Goal: Task Accomplishment & Management: Manage account settings

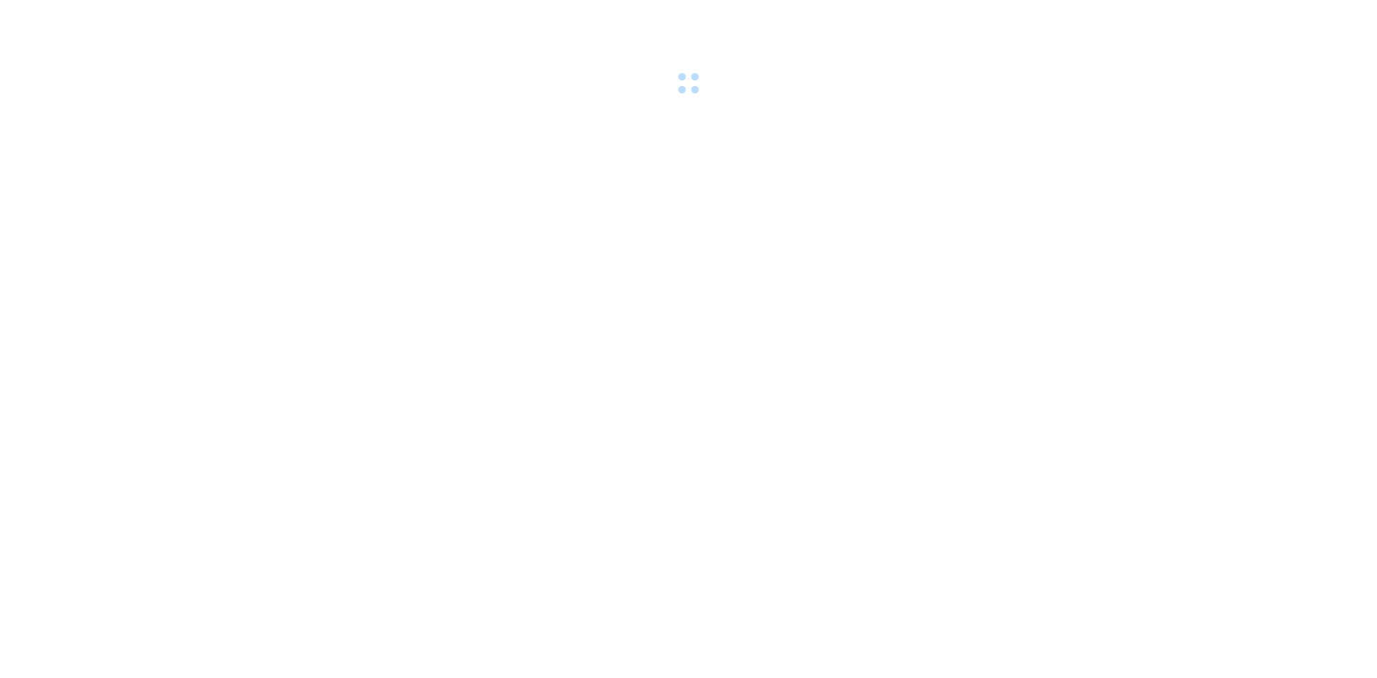
click at [212, 14] on div at bounding box center [688, 49] width 1377 height 99
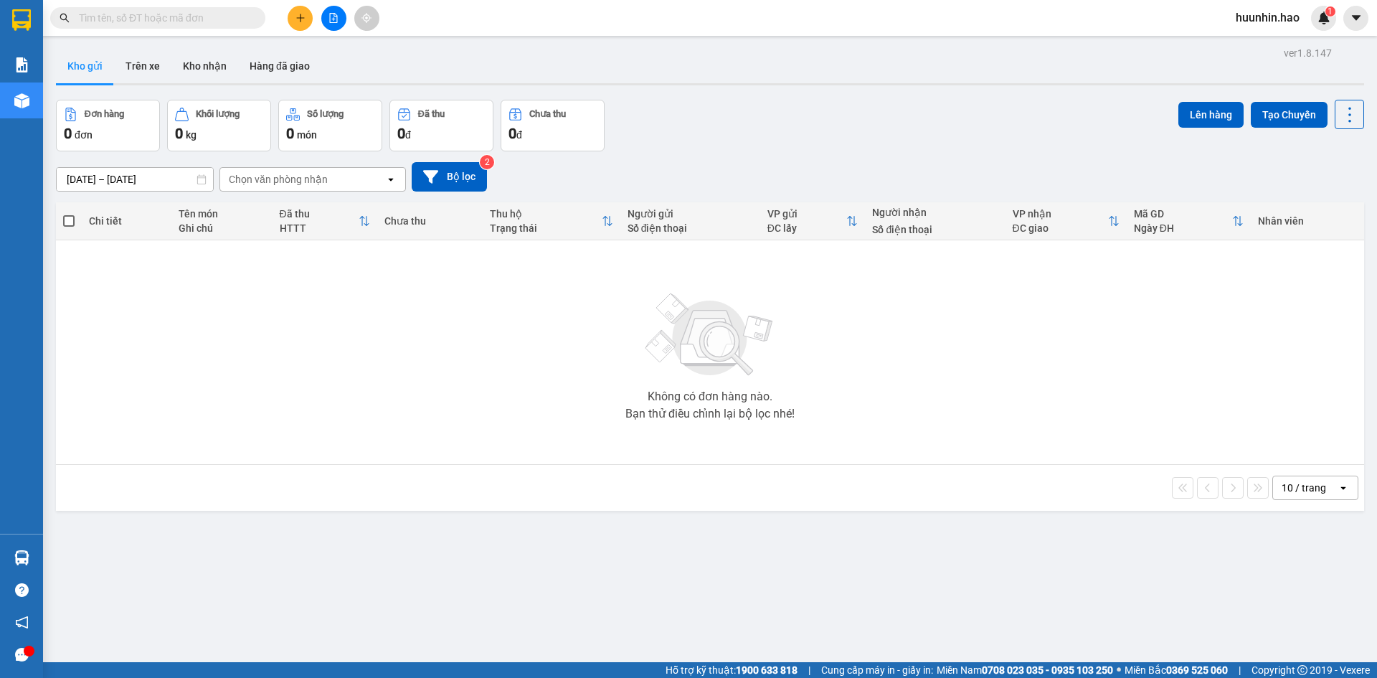
click at [242, 23] on input "text" at bounding box center [163, 18] width 169 height 16
paste input "0946167946"
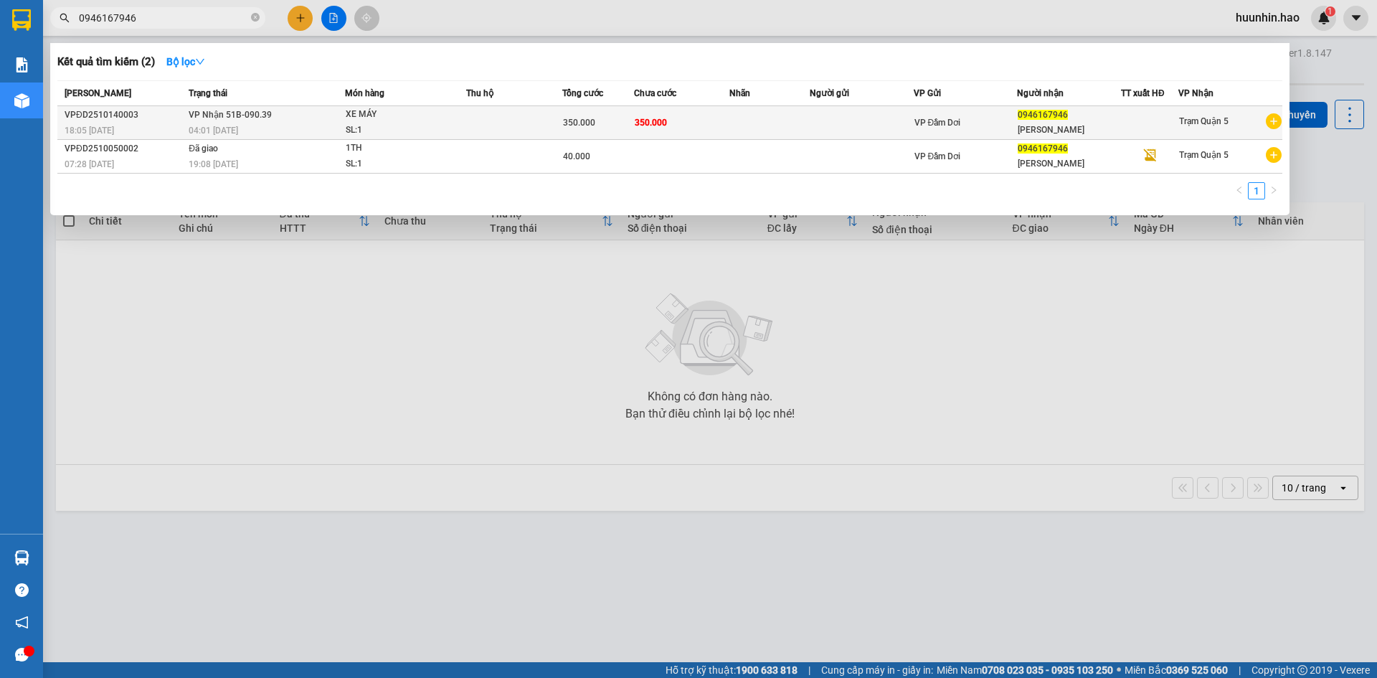
type input "0946167946"
click at [618, 116] on div "350.000" at bounding box center [598, 123] width 70 height 16
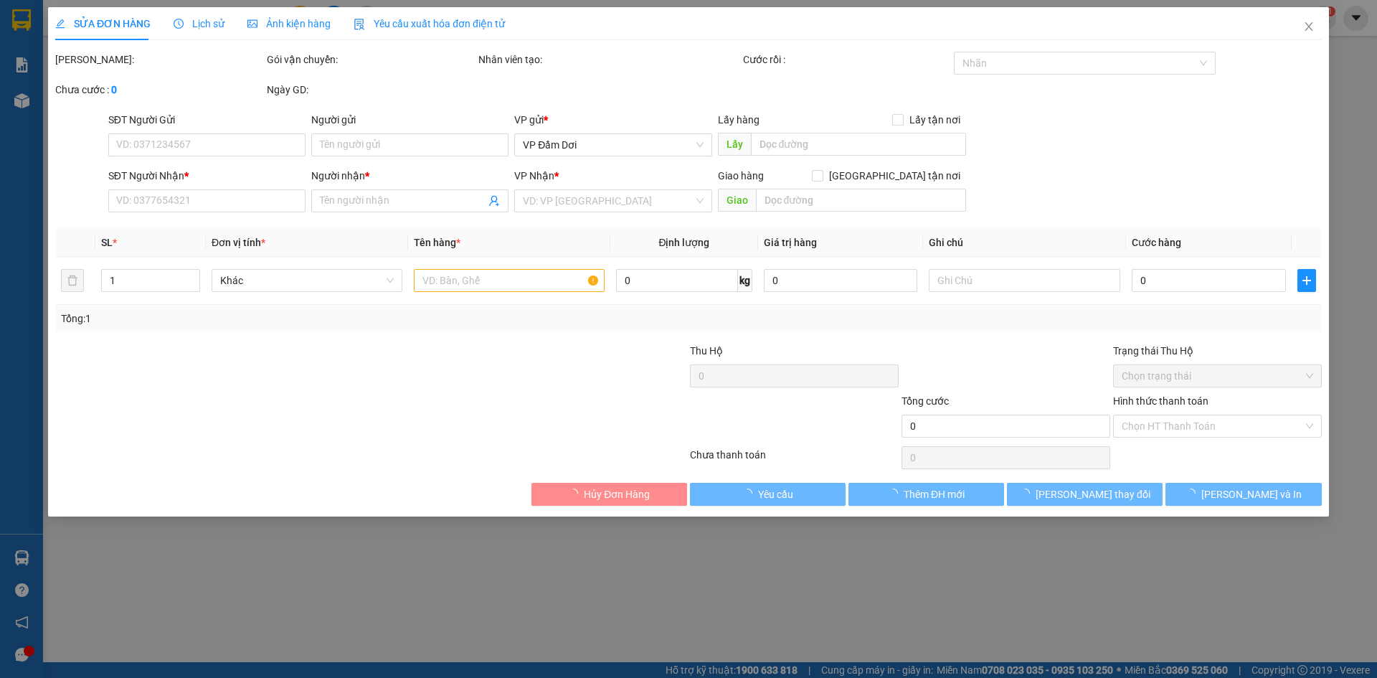
type input "0946167946"
type input "[PERSON_NAME]"
type input "350.000"
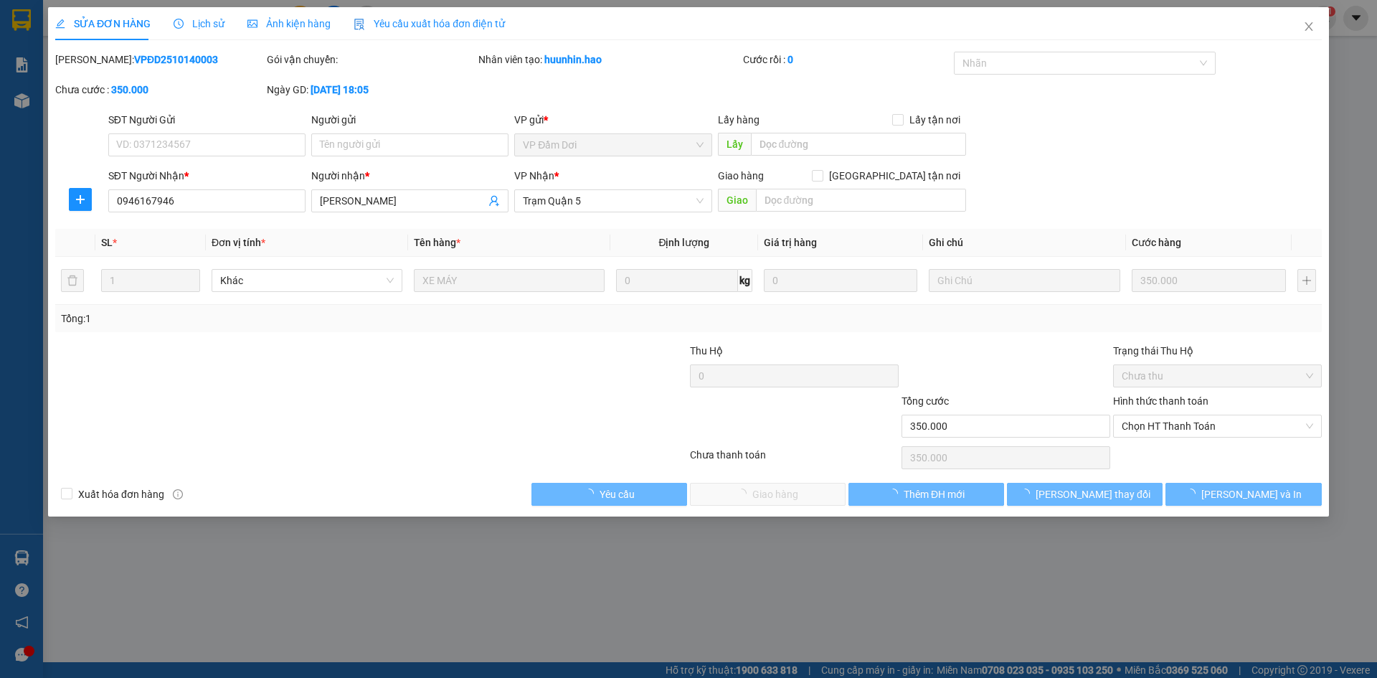
click at [324, 28] on span "Ảnh kiện hàng" at bounding box center [288, 23] width 83 height 11
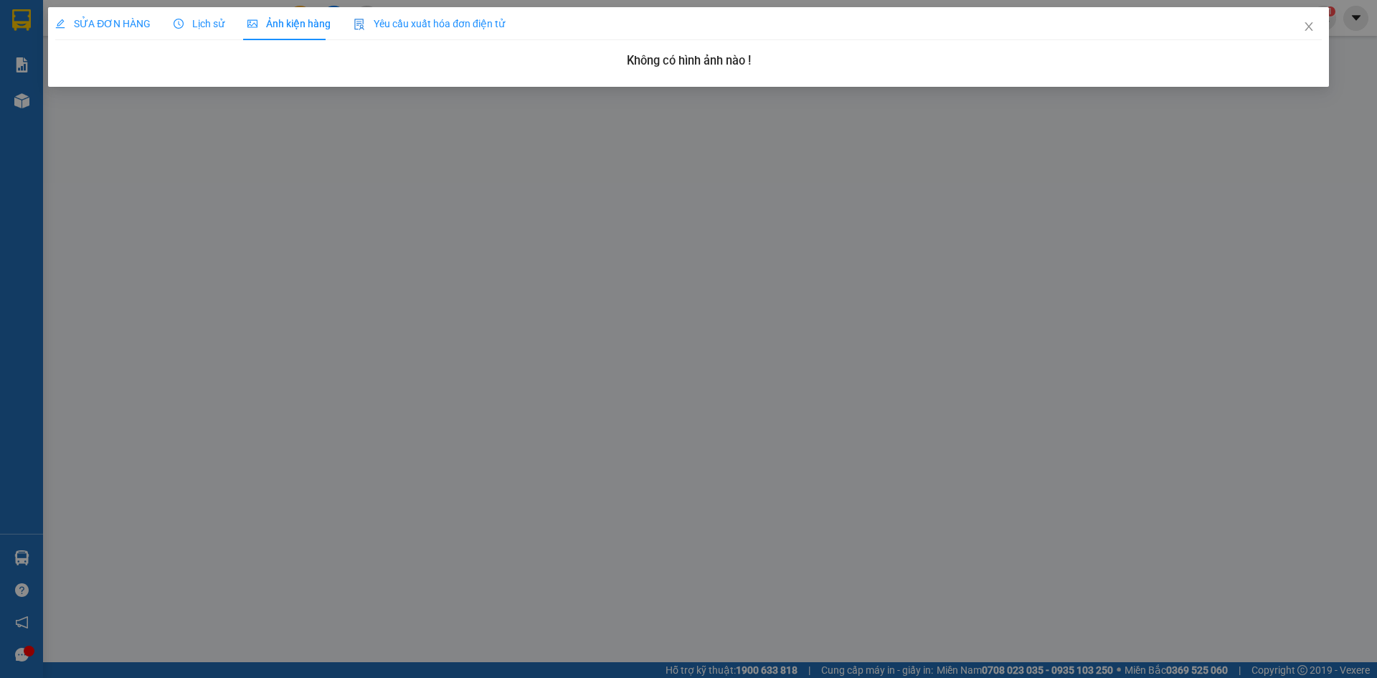
click at [62, 19] on icon "edit" at bounding box center [60, 24] width 10 height 10
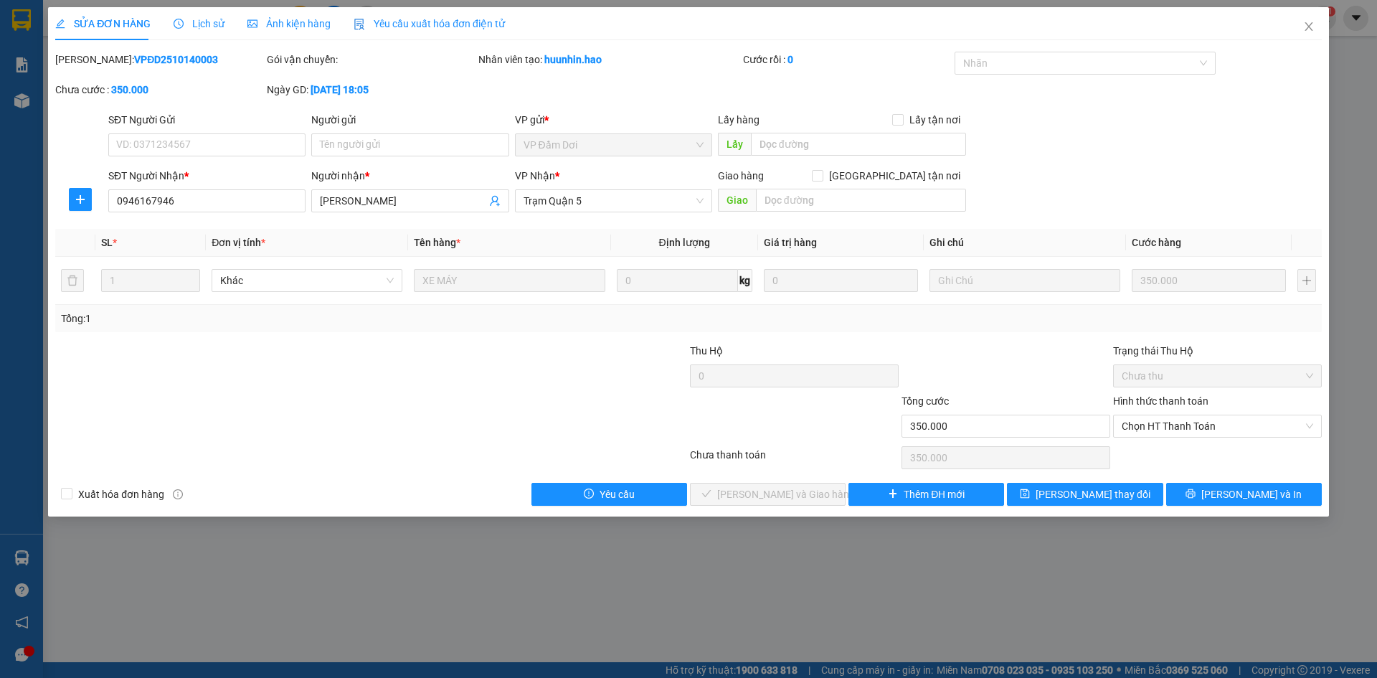
click at [301, 19] on span "Ảnh kiện hàng" at bounding box center [288, 23] width 83 height 11
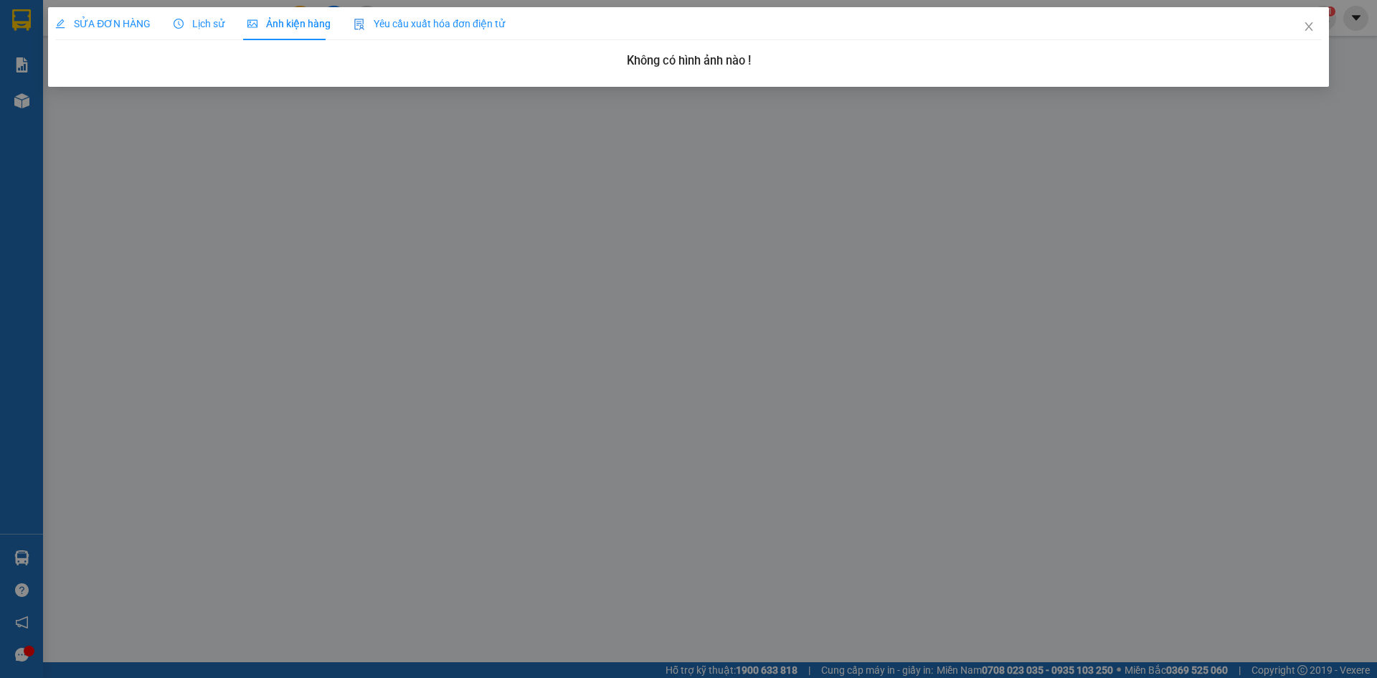
click at [68, 19] on span "SỬA ĐƠN HÀNG" at bounding box center [102, 23] width 95 height 11
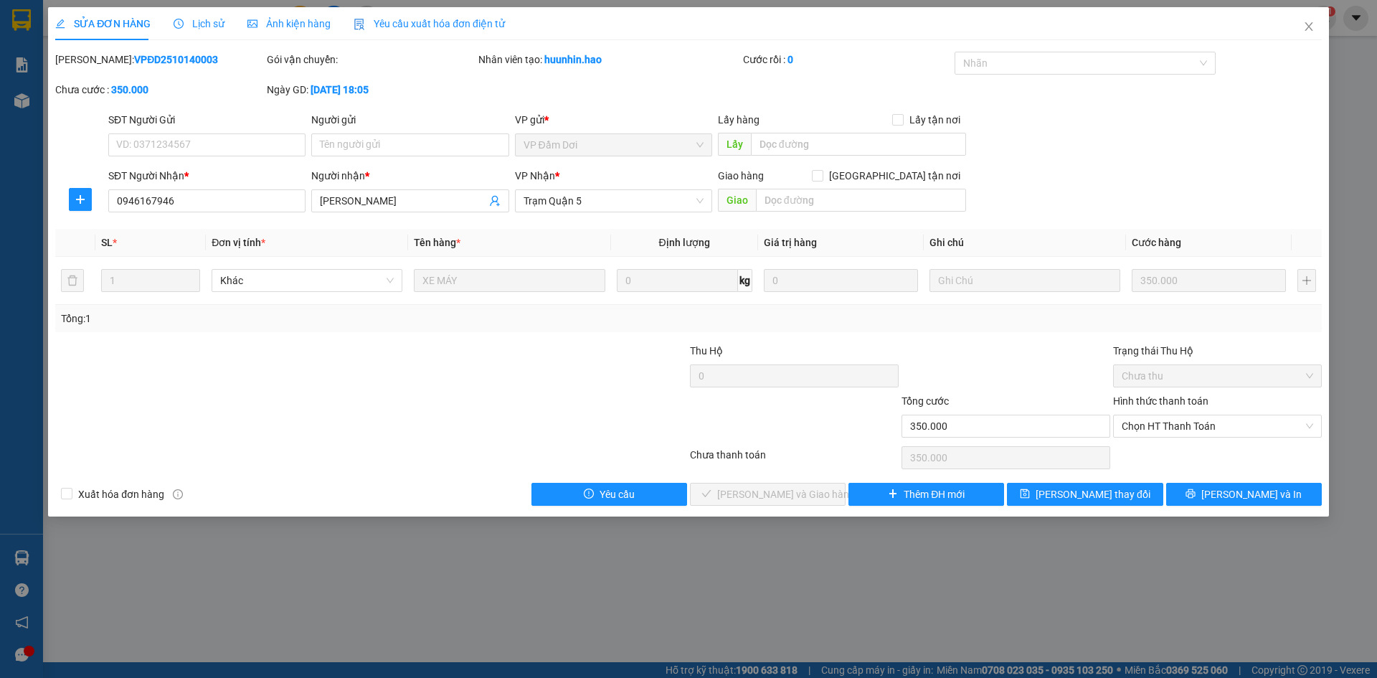
click at [283, 29] on div "Ảnh kiện hàng" at bounding box center [288, 23] width 83 height 33
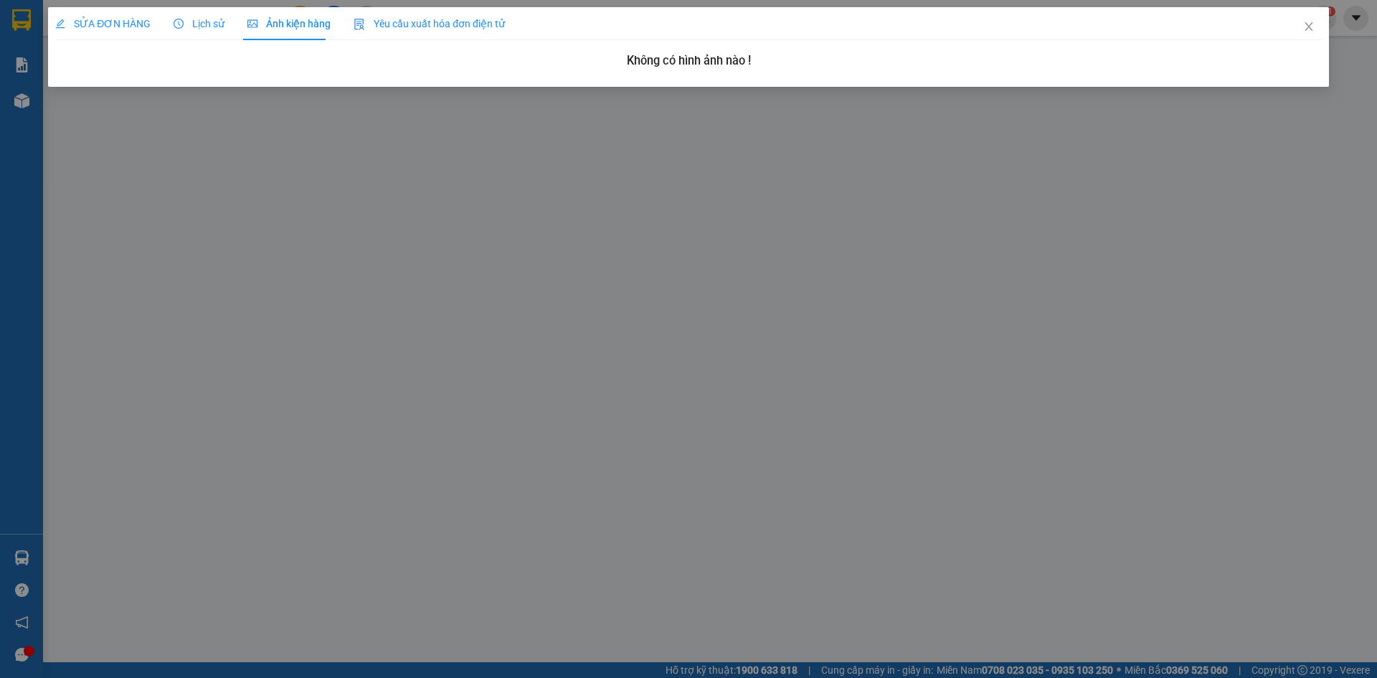
click at [124, 12] on div "SỬA ĐƠN HÀNG" at bounding box center [102, 23] width 95 height 33
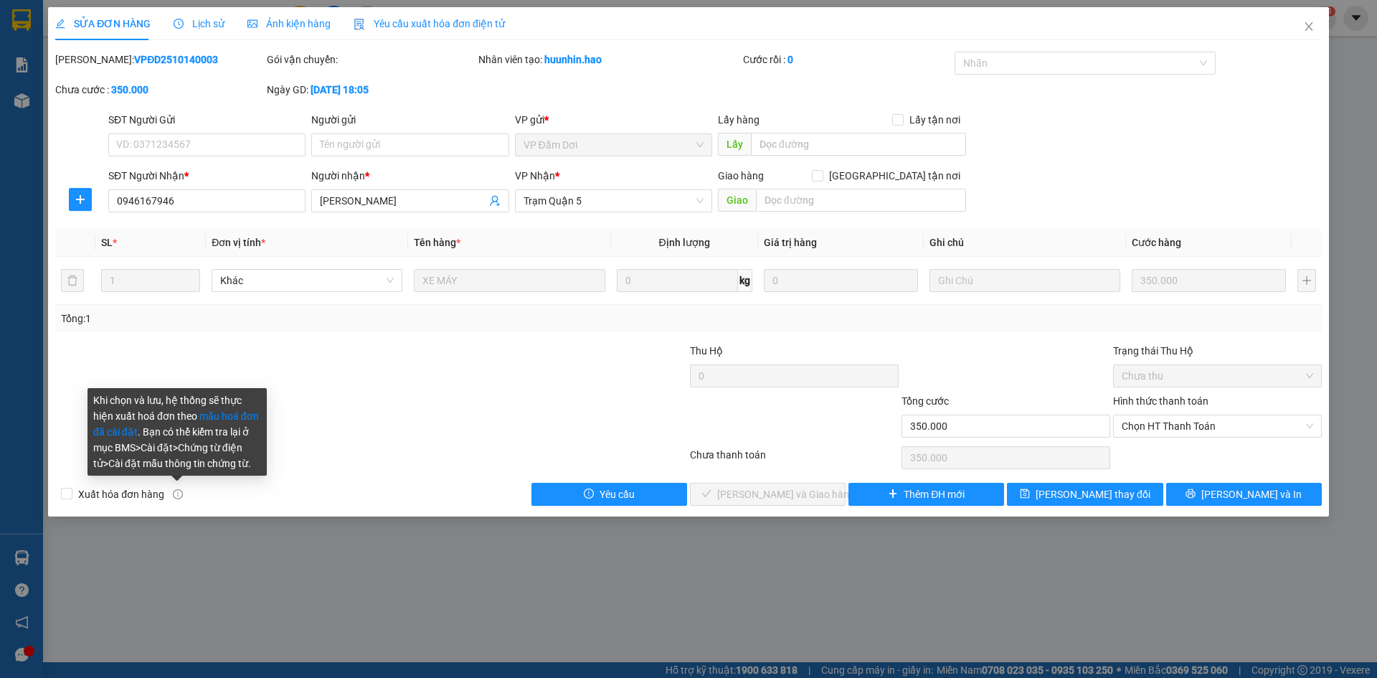
click at [174, 494] on icon "info-circle" at bounding box center [178, 494] width 10 height 10
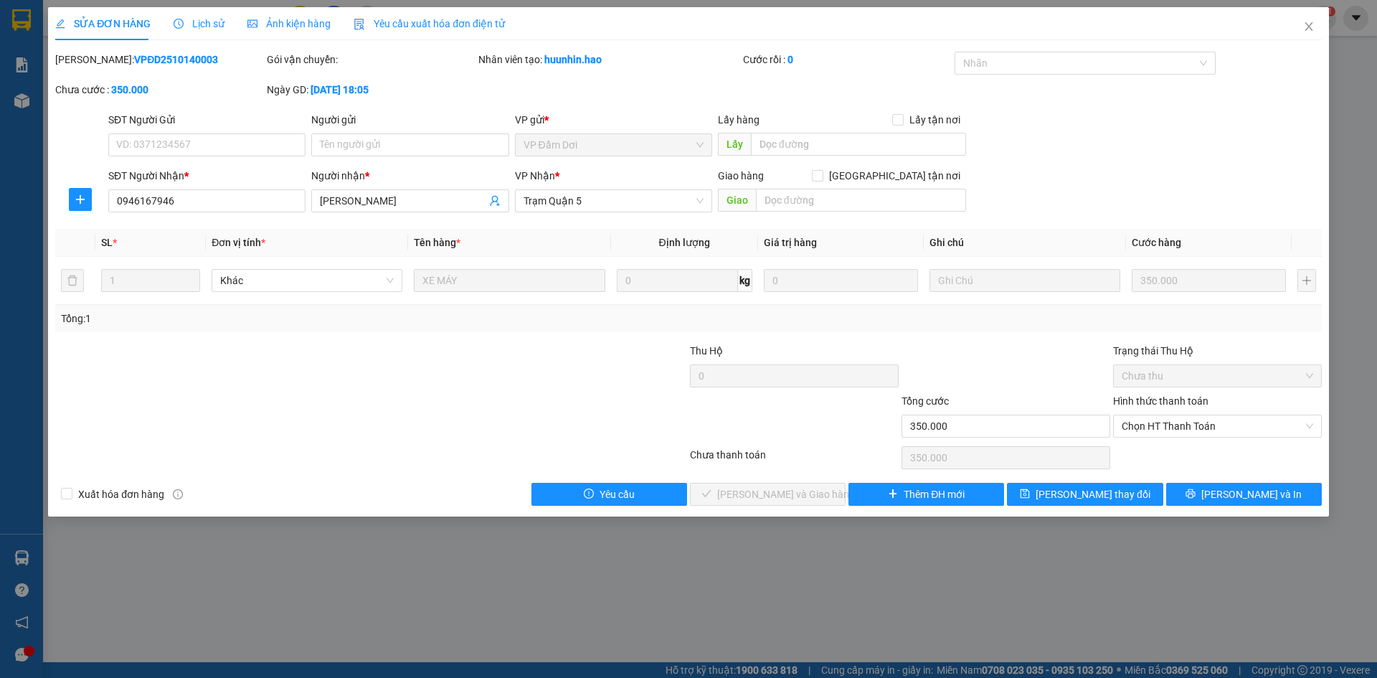
click at [311, 468] on div at bounding box center [371, 457] width 635 height 29
click at [1308, 30] on icon "close" at bounding box center [1308, 26] width 11 height 11
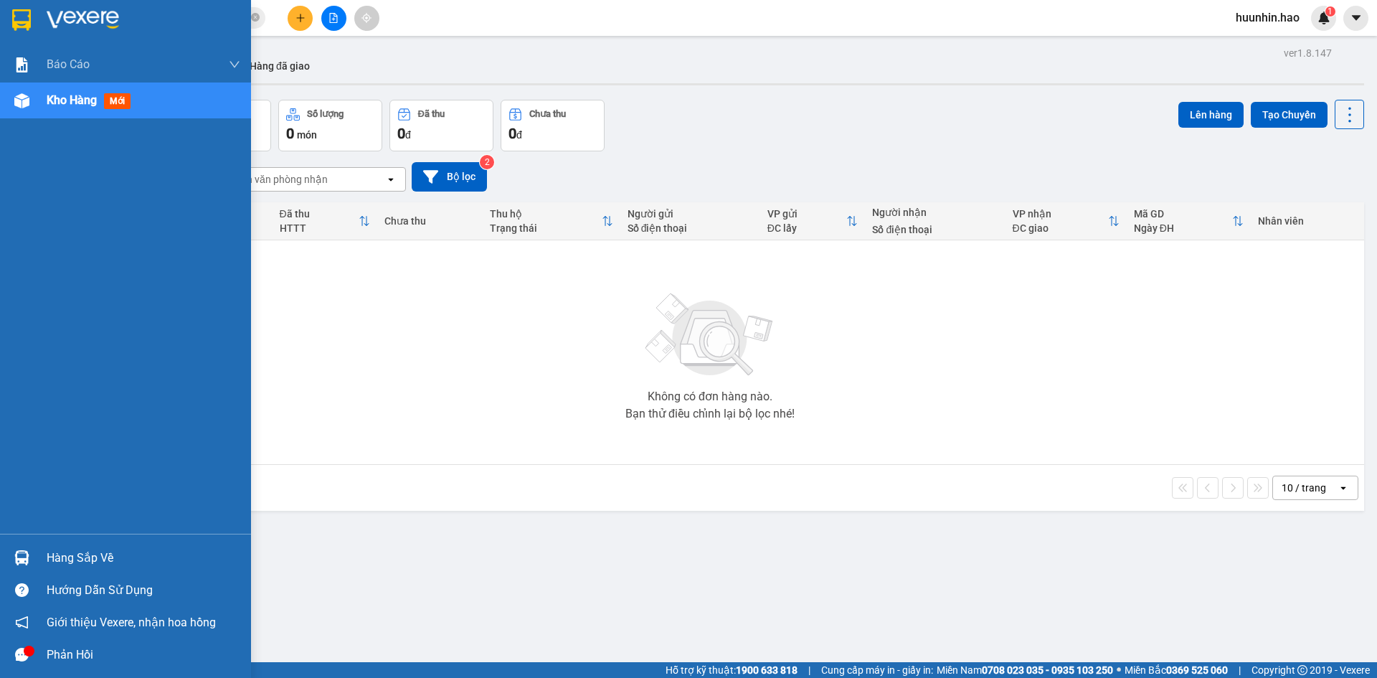
click at [96, 556] on div "Hàng sắp về" at bounding box center [144, 558] width 194 height 22
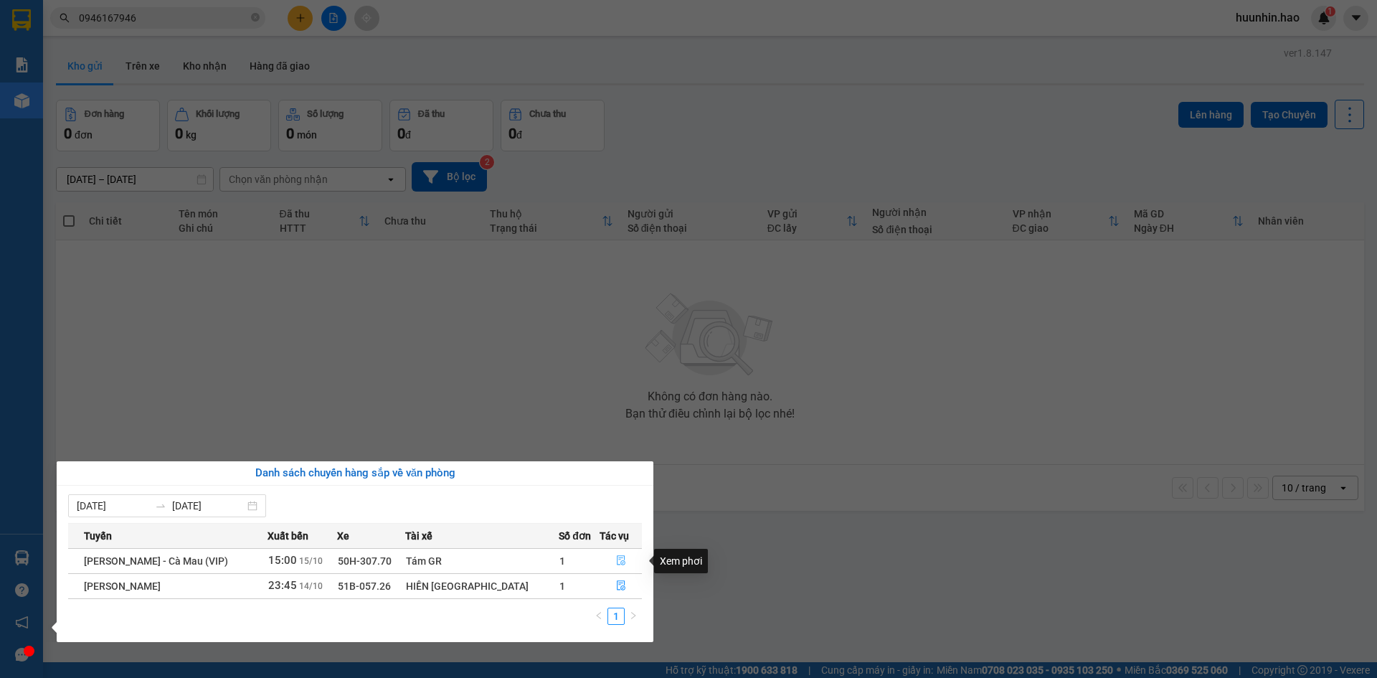
click at [620, 559] on button "button" at bounding box center [621, 560] width 42 height 23
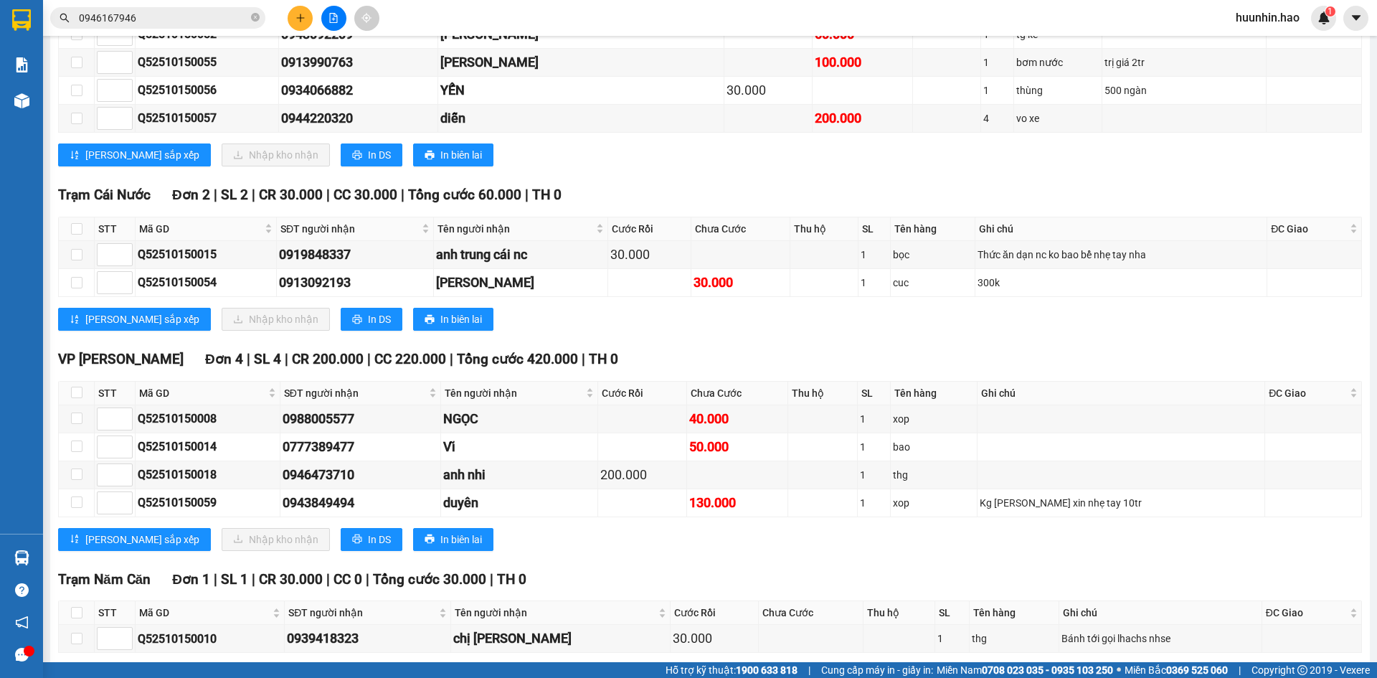
scroll to position [1705, 0]
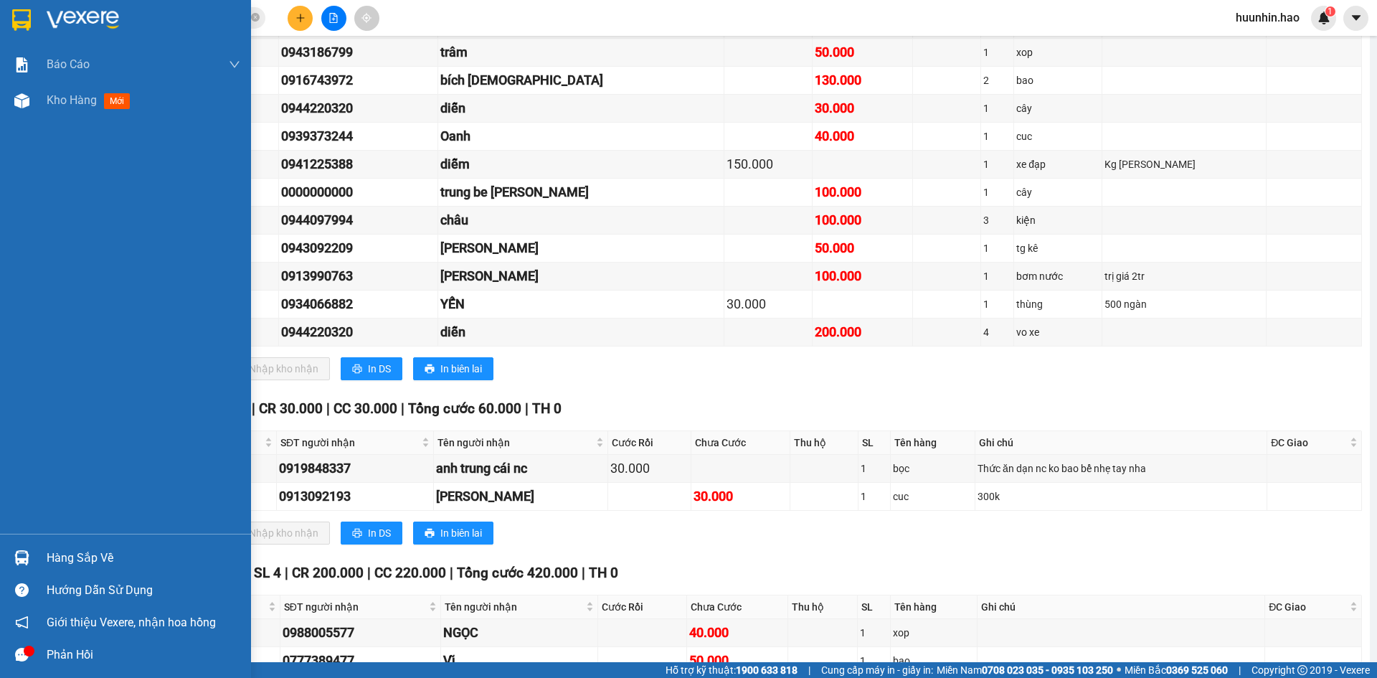
drag, startPoint x: 1, startPoint y: 651, endPoint x: 10, endPoint y: 651, distance: 9.4
click at [10, 651] on div "Phản hồi" at bounding box center [125, 654] width 251 height 32
click at [69, 554] on div "Hàng sắp về" at bounding box center [144, 558] width 194 height 22
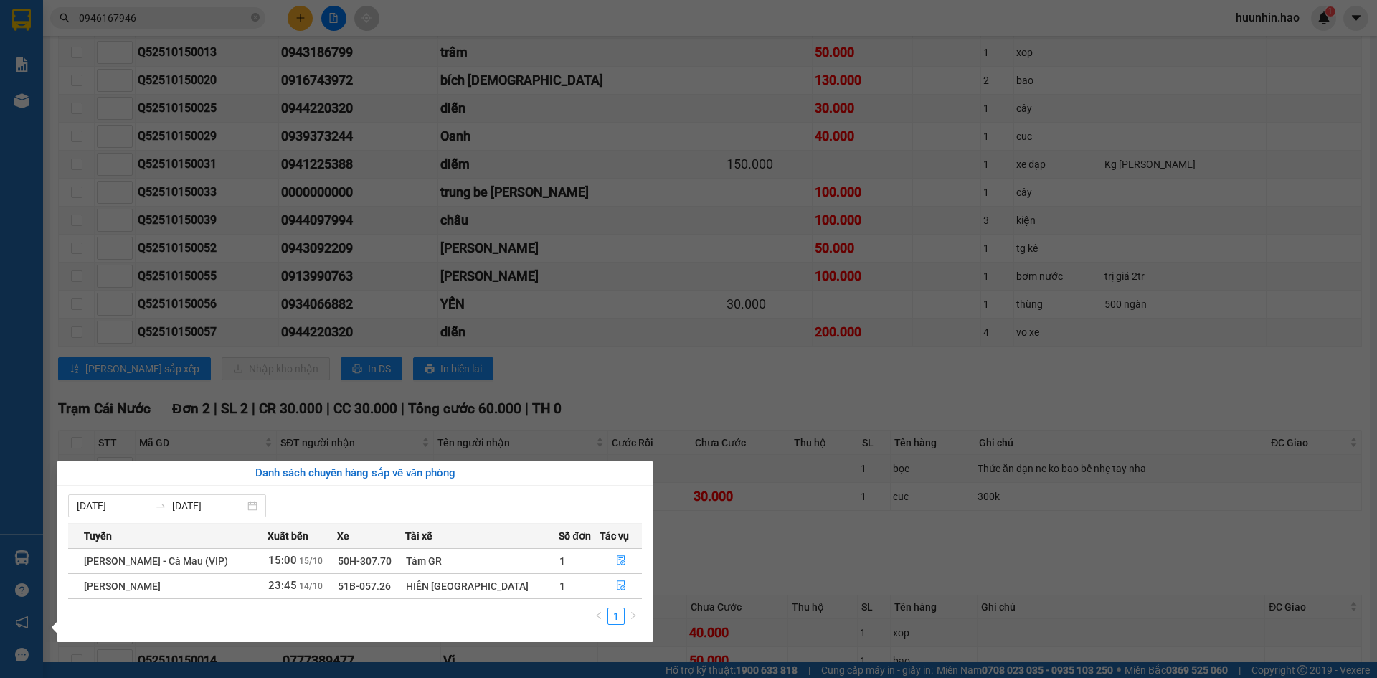
click at [405, 586] on td "51B-057.26" at bounding box center [371, 585] width 68 height 25
click at [621, 587] on button "button" at bounding box center [621, 586] width 42 height 23
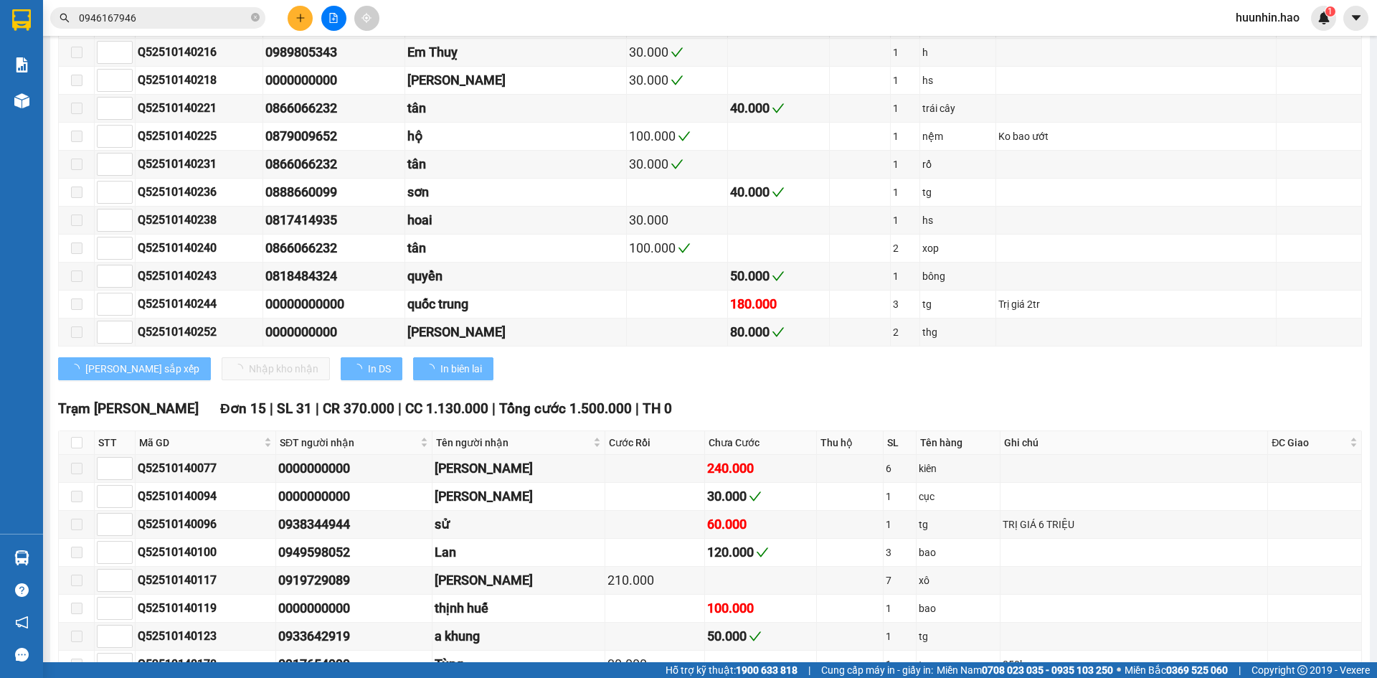
scroll to position [2121, 0]
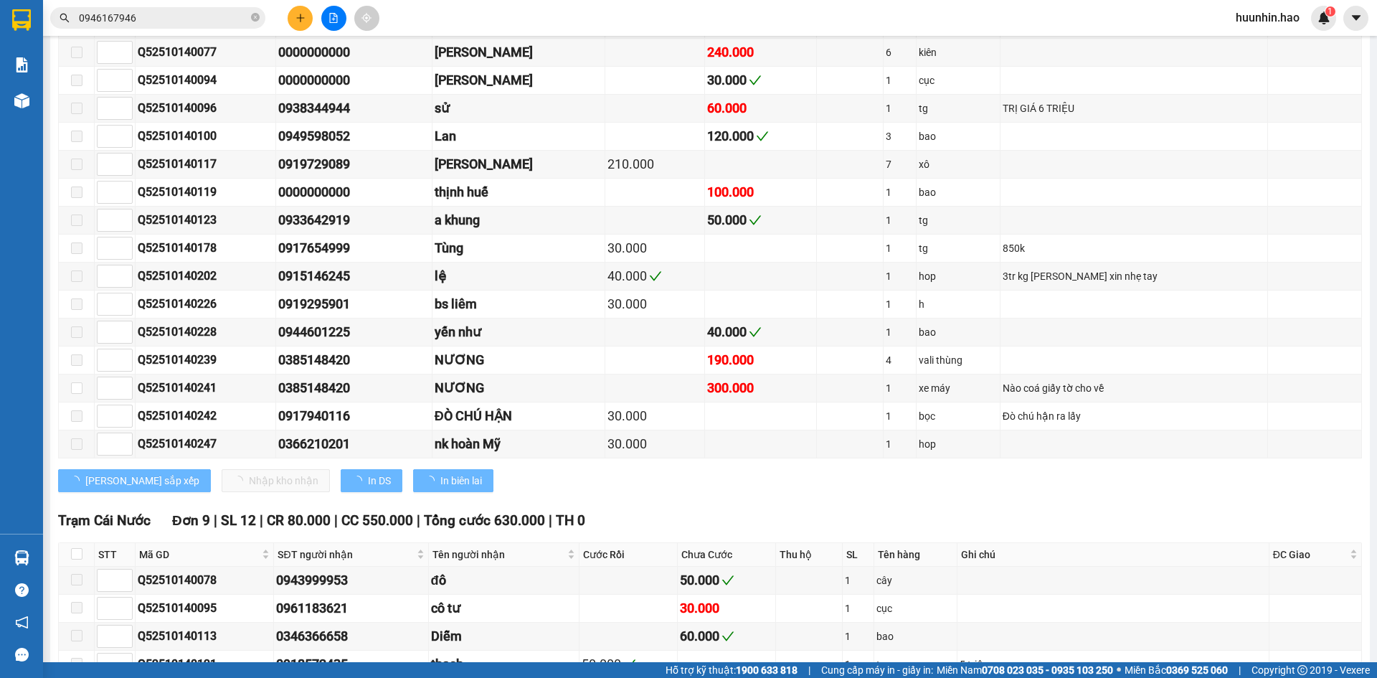
type input "[DATE]"
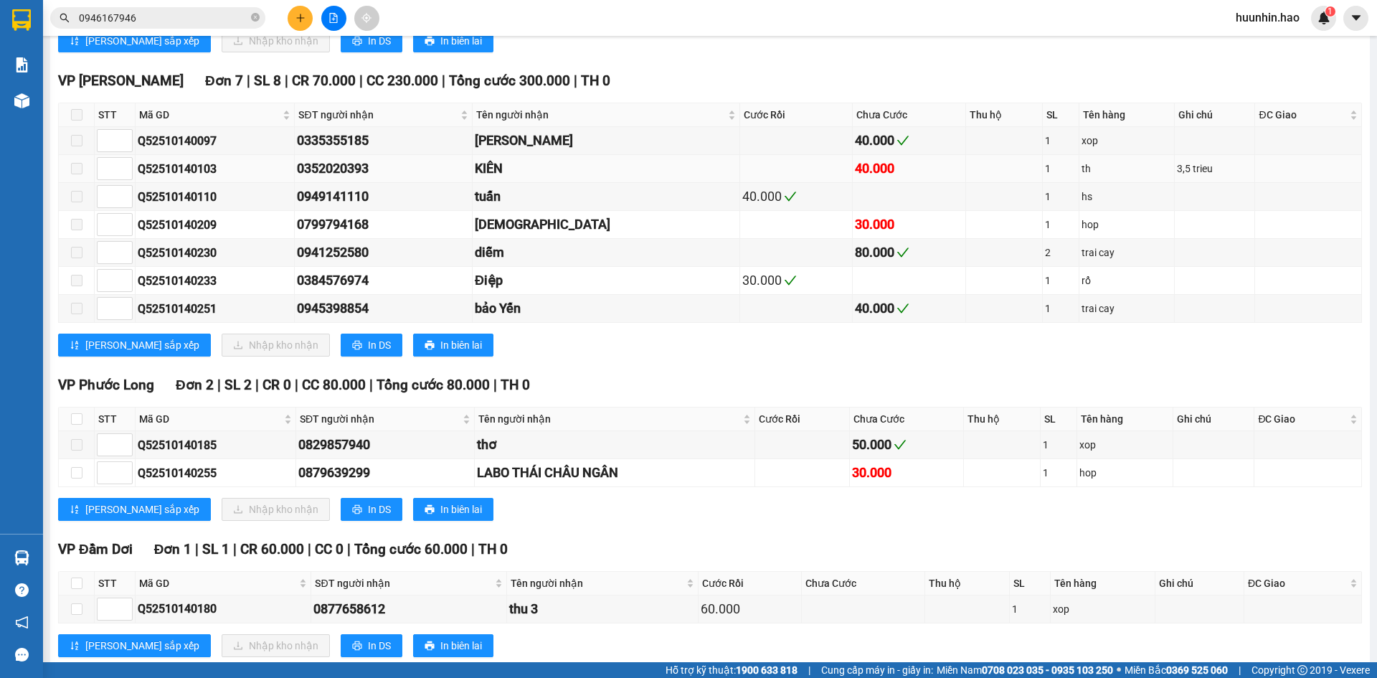
scroll to position [4226, 0]
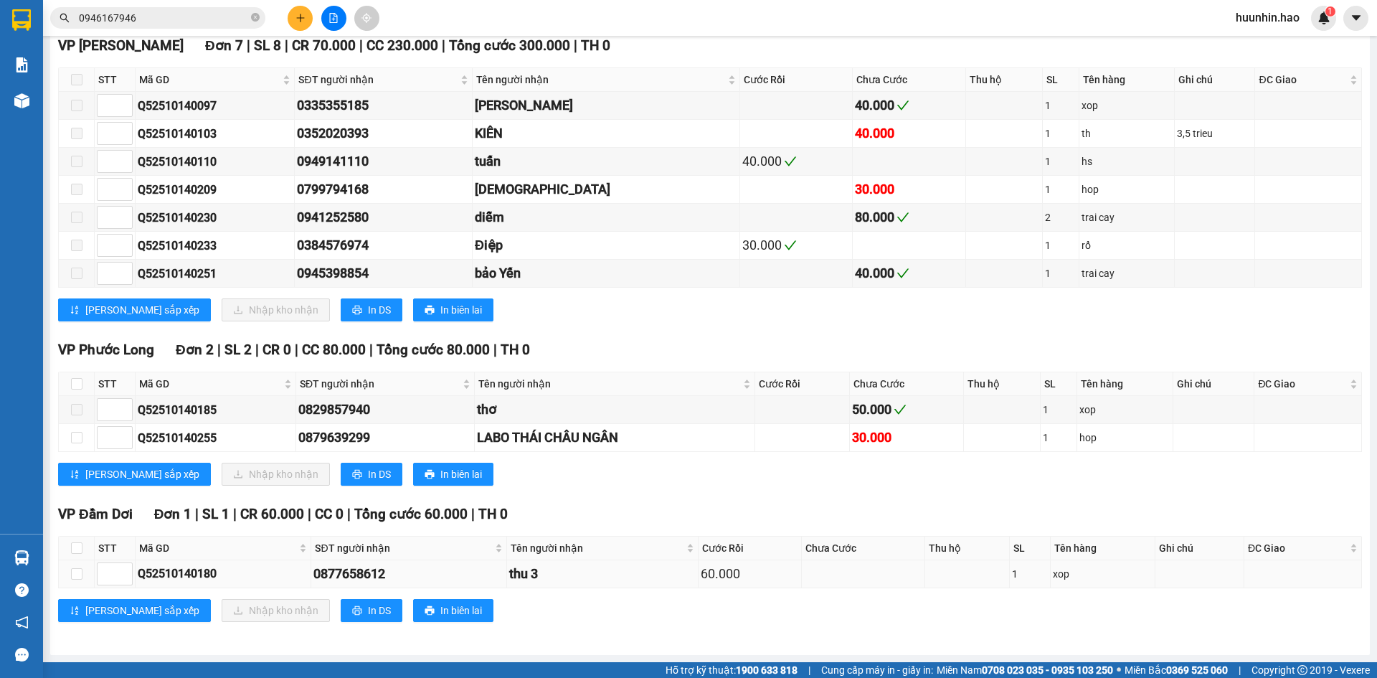
click at [177, 579] on div "Q52510140180" at bounding box center [223, 574] width 171 height 18
click at [188, 572] on div "Q52510140180" at bounding box center [223, 574] width 171 height 18
click at [188, 573] on div "Q52510140180" at bounding box center [223, 574] width 171 height 18
copy div "Q52510140180"
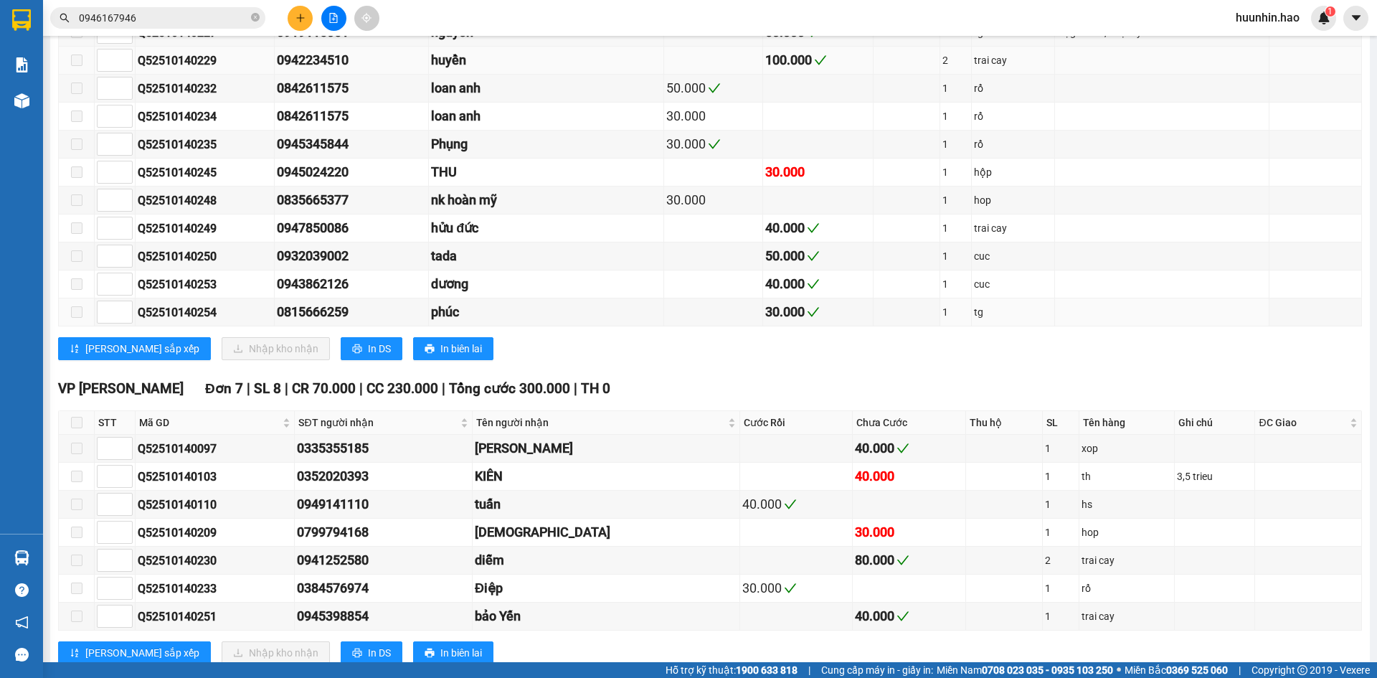
scroll to position [3581, 0]
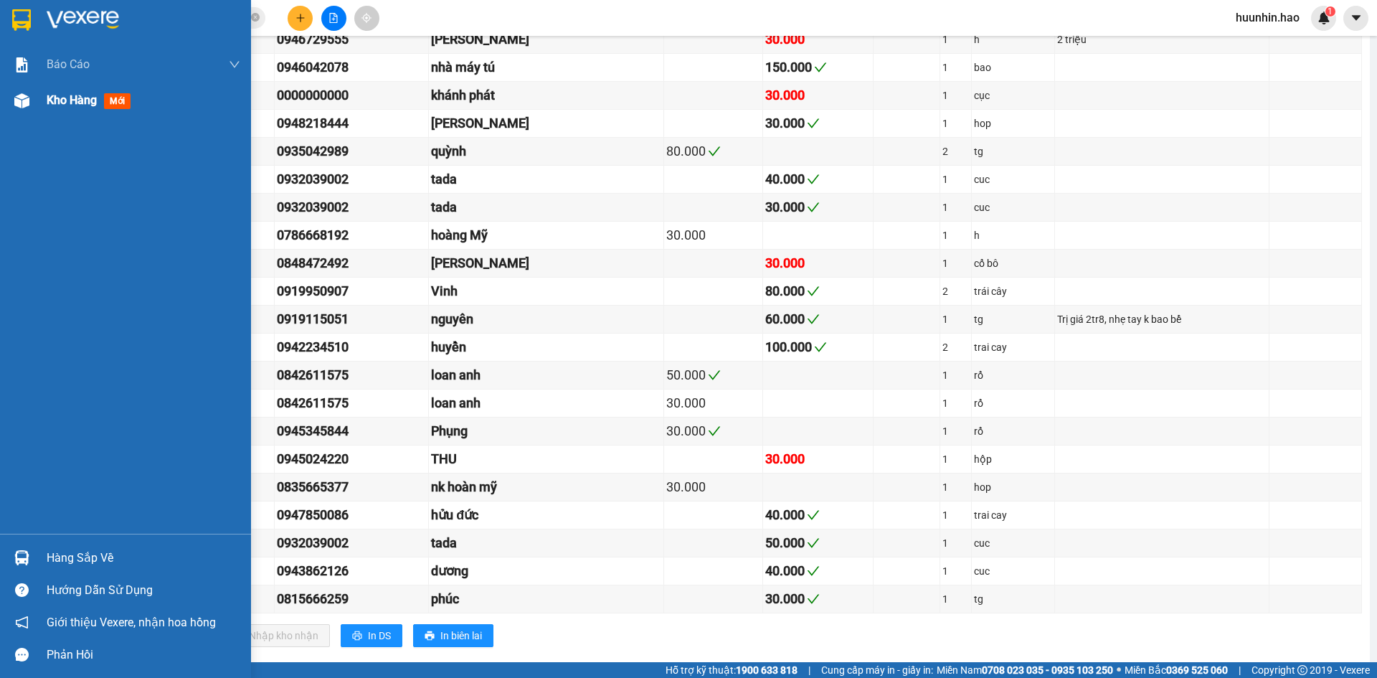
drag, startPoint x: 39, startPoint y: 106, endPoint x: 56, endPoint y: 99, distance: 18.6
click at [44, 105] on div "Kho hàng mới" at bounding box center [125, 100] width 251 height 36
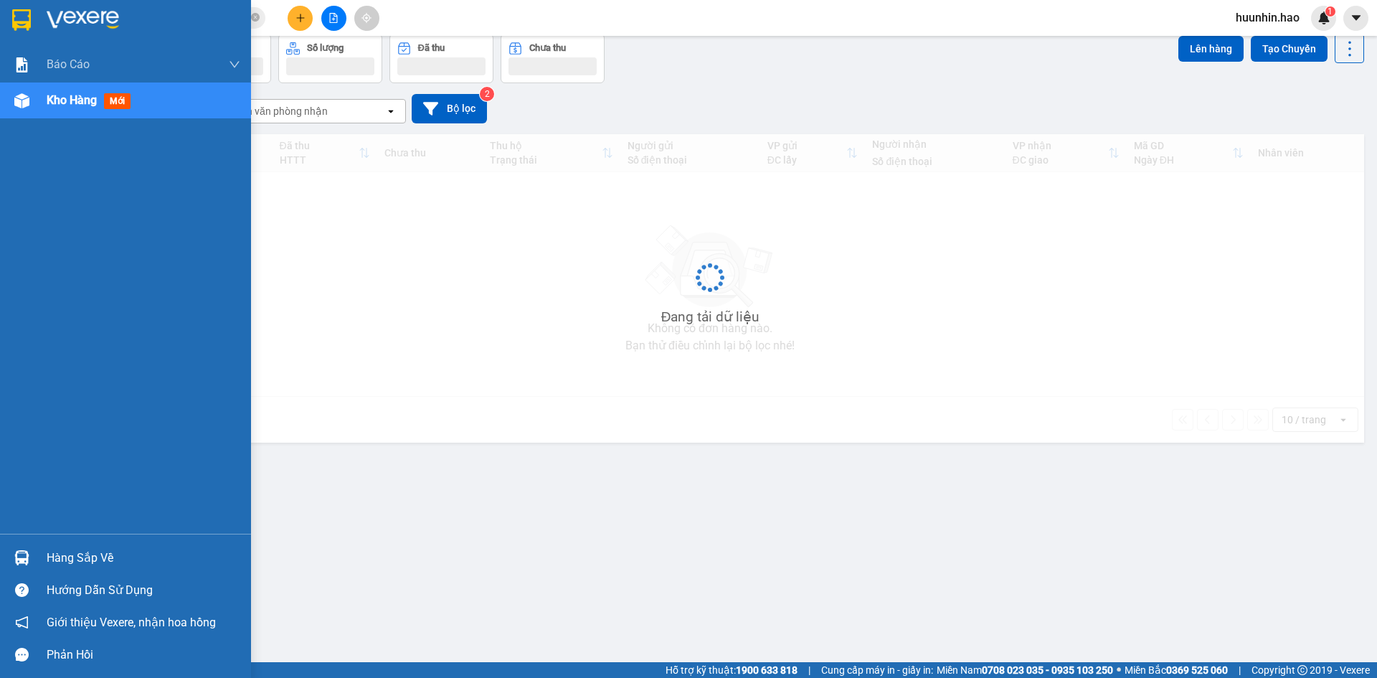
click at [56, 99] on span "Kho hàng" at bounding box center [72, 100] width 50 height 14
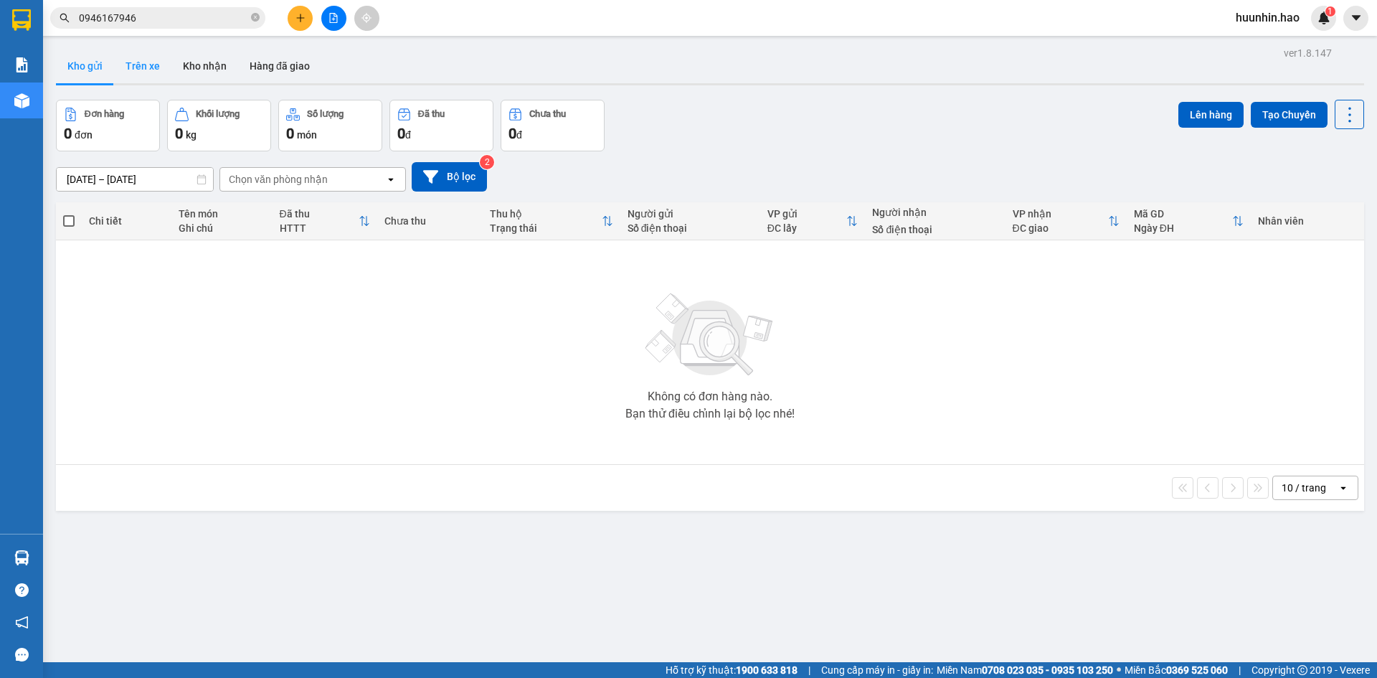
click at [140, 60] on button "Trên xe" at bounding box center [142, 66] width 57 height 34
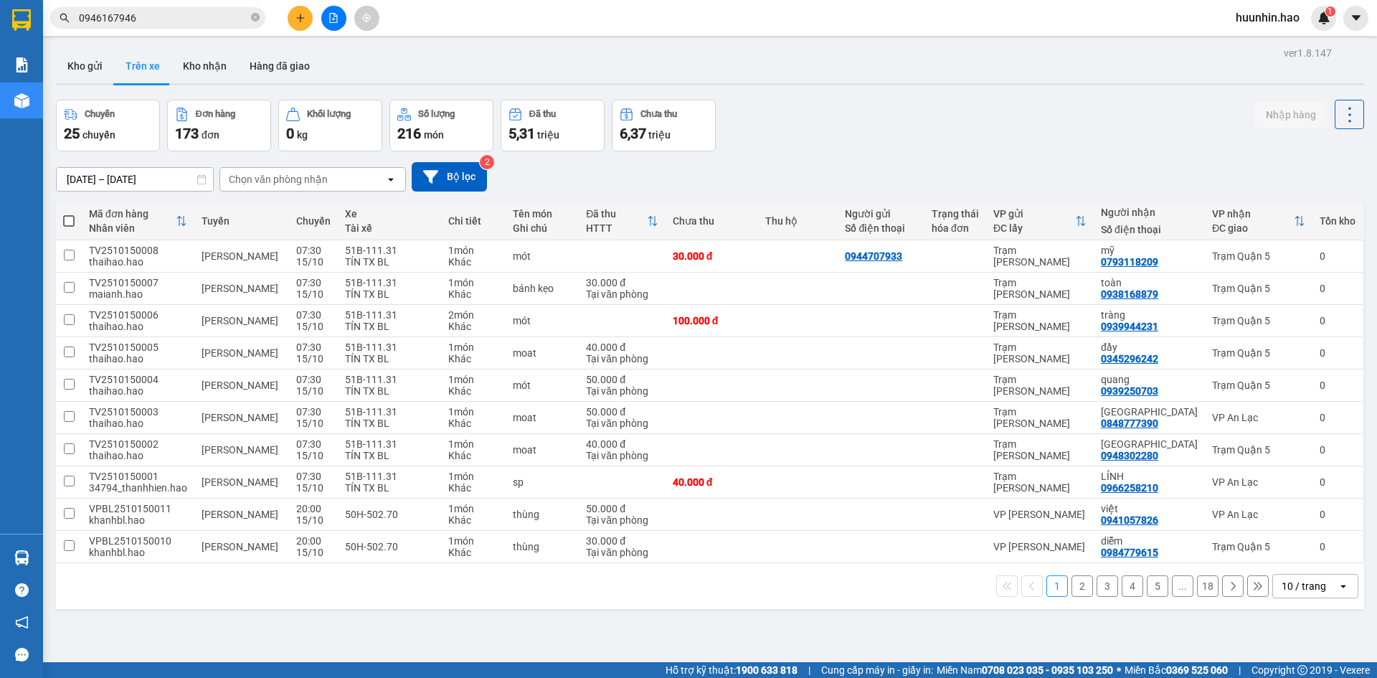
click at [273, 176] on div "Chọn văn phòng nhận" at bounding box center [278, 179] width 99 height 14
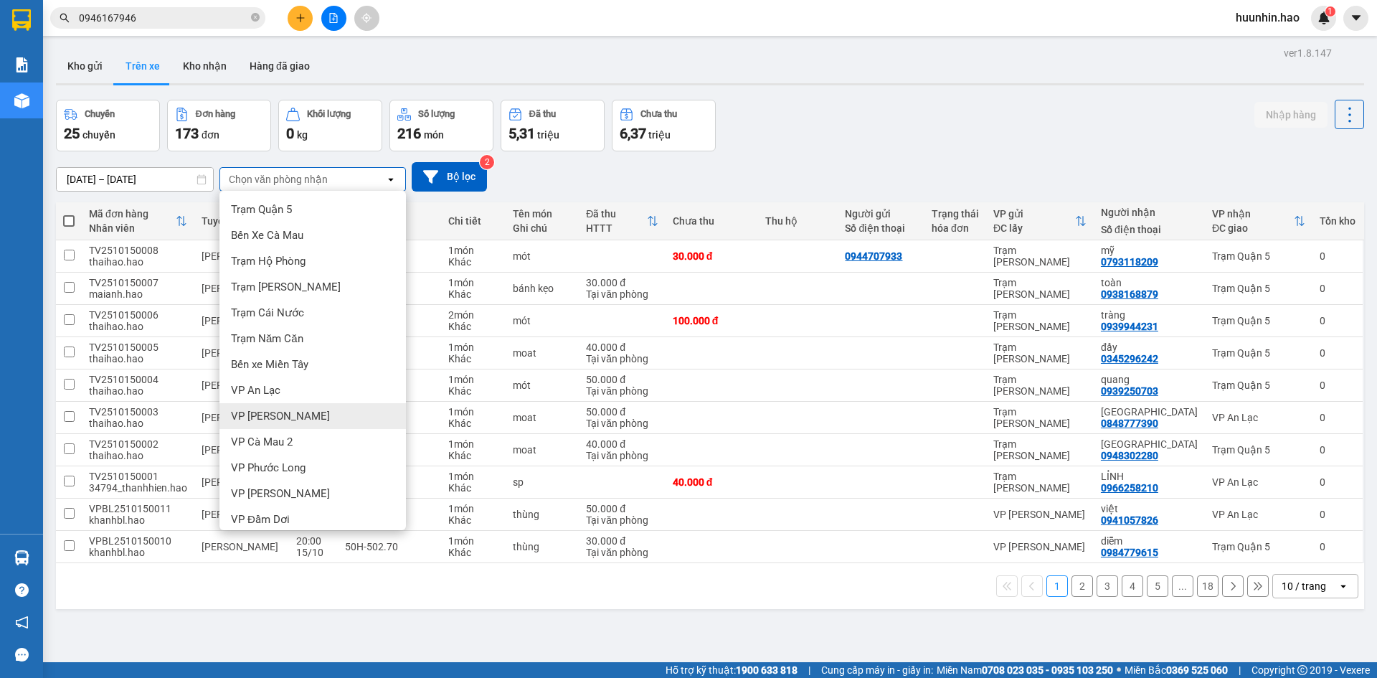
scroll to position [8, 0]
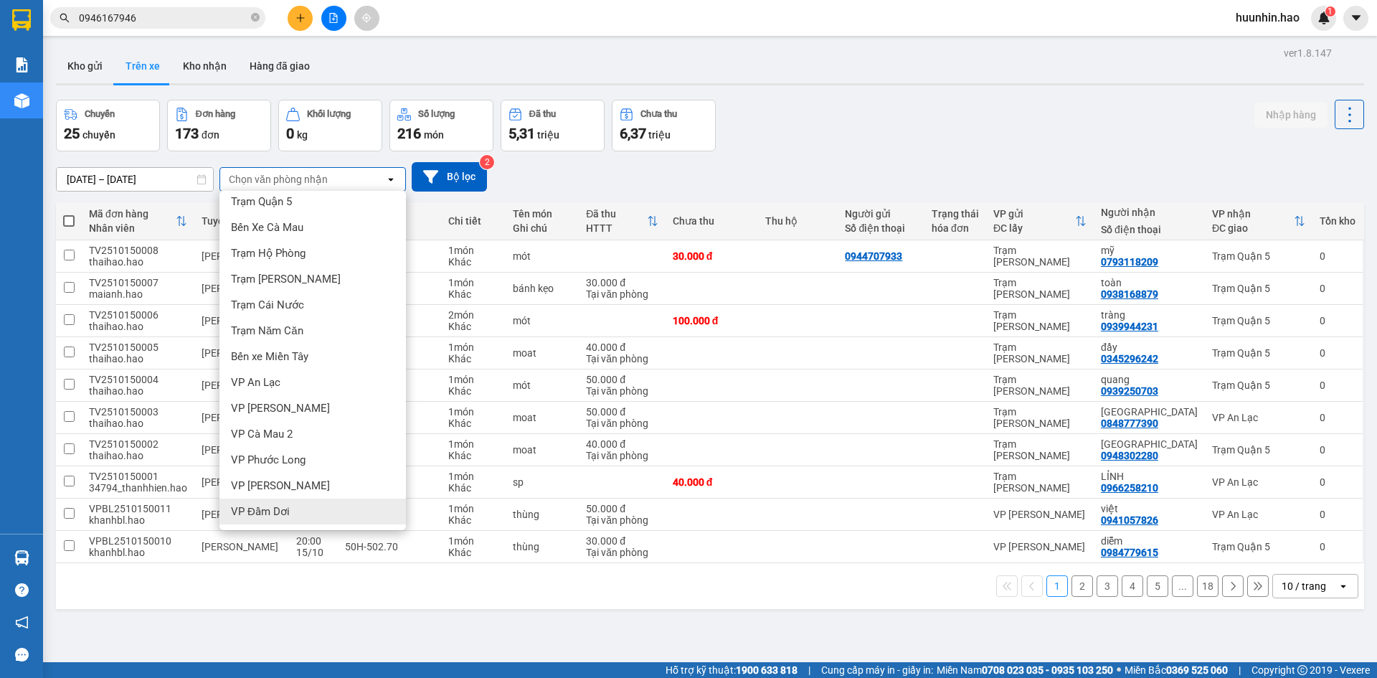
drag, startPoint x: 271, startPoint y: 513, endPoint x: 280, endPoint y: 486, distance: 28.6
click at [271, 511] on span "VP Đầm Dơi" at bounding box center [260, 511] width 59 height 14
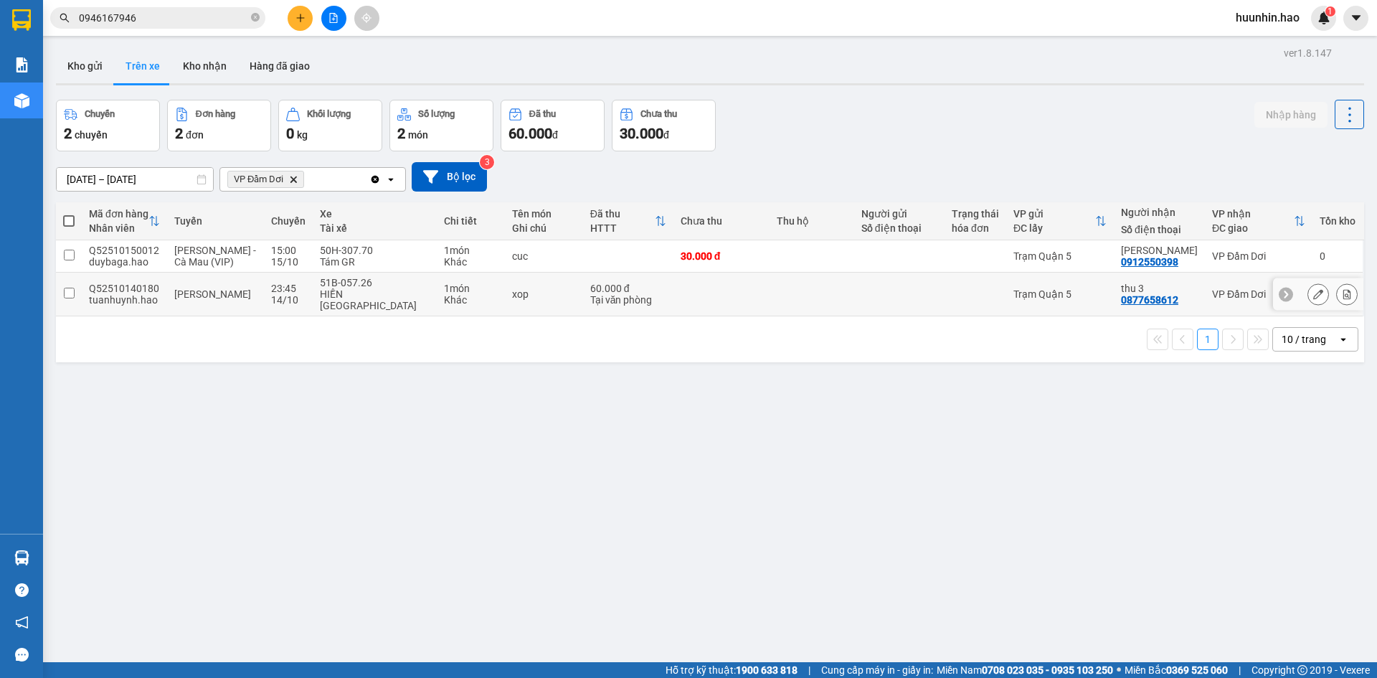
click at [930, 292] on div at bounding box center [899, 293] width 76 height 11
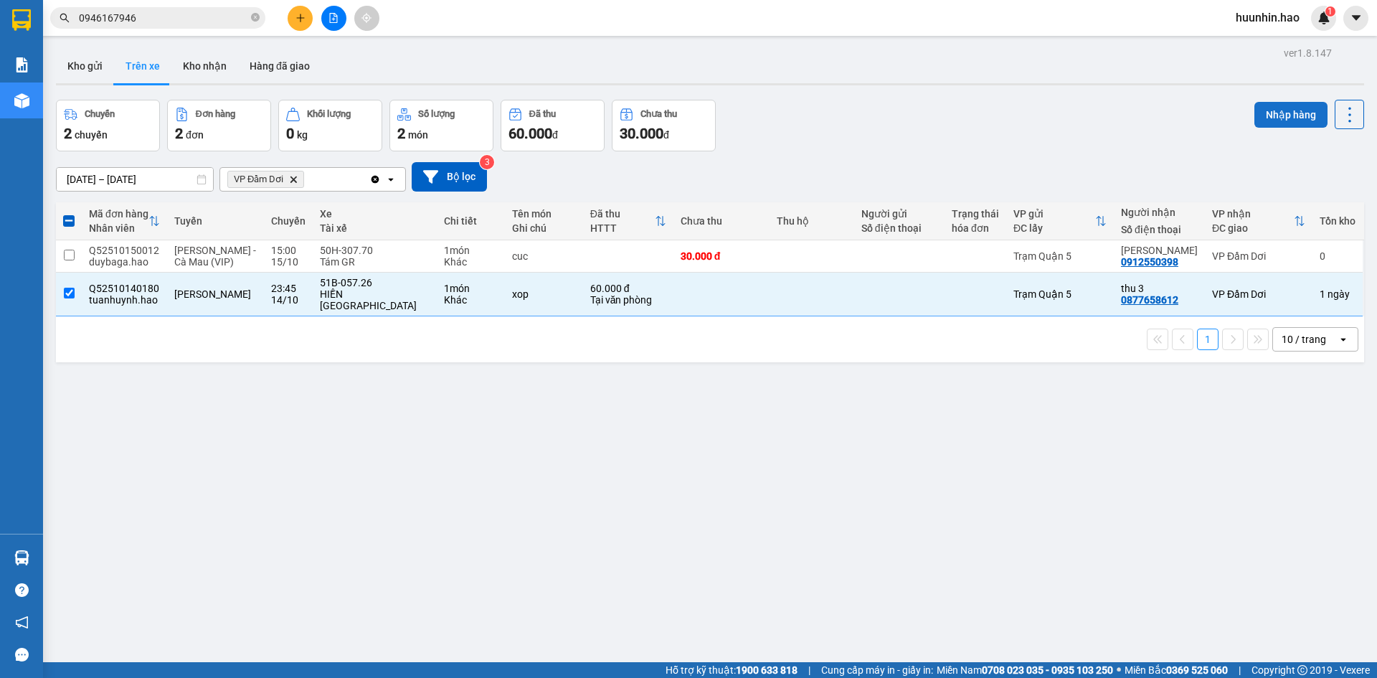
click at [1270, 118] on button "Nhập hàng" at bounding box center [1291, 115] width 73 height 26
checkbox input "false"
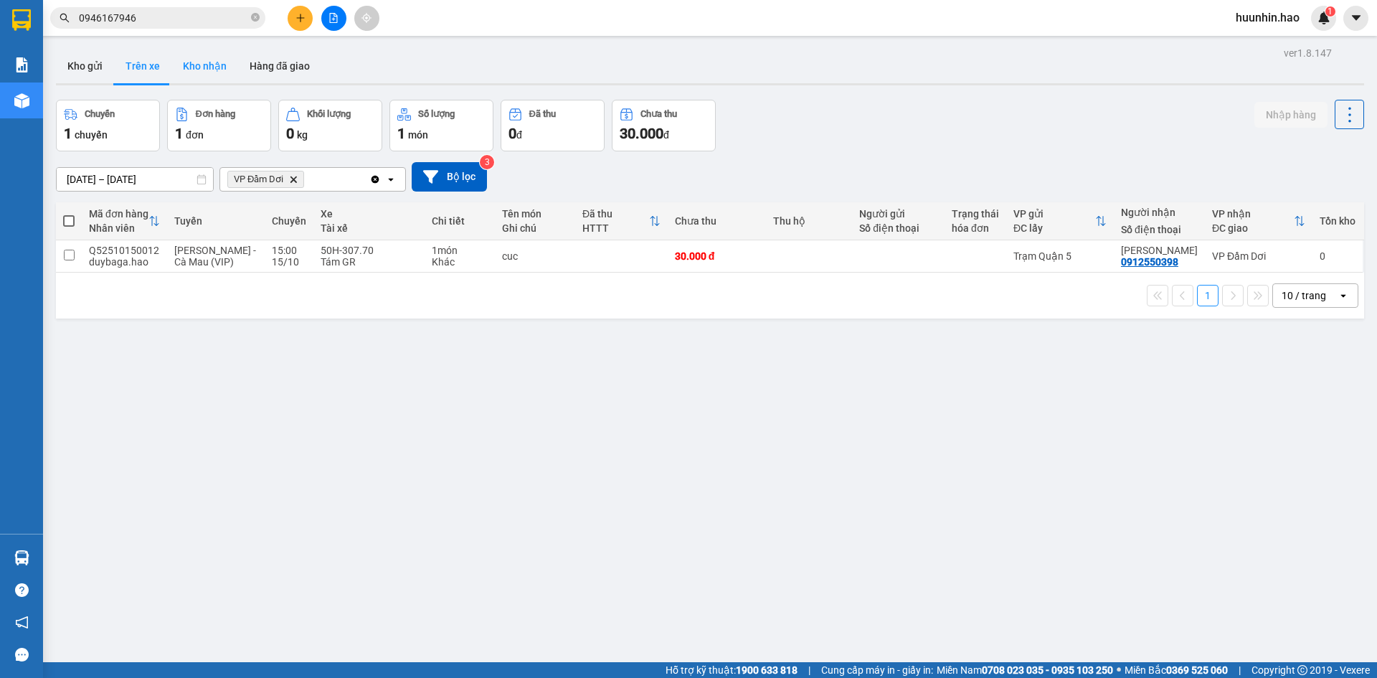
click at [208, 73] on button "Kho nhận" at bounding box center [204, 66] width 67 height 34
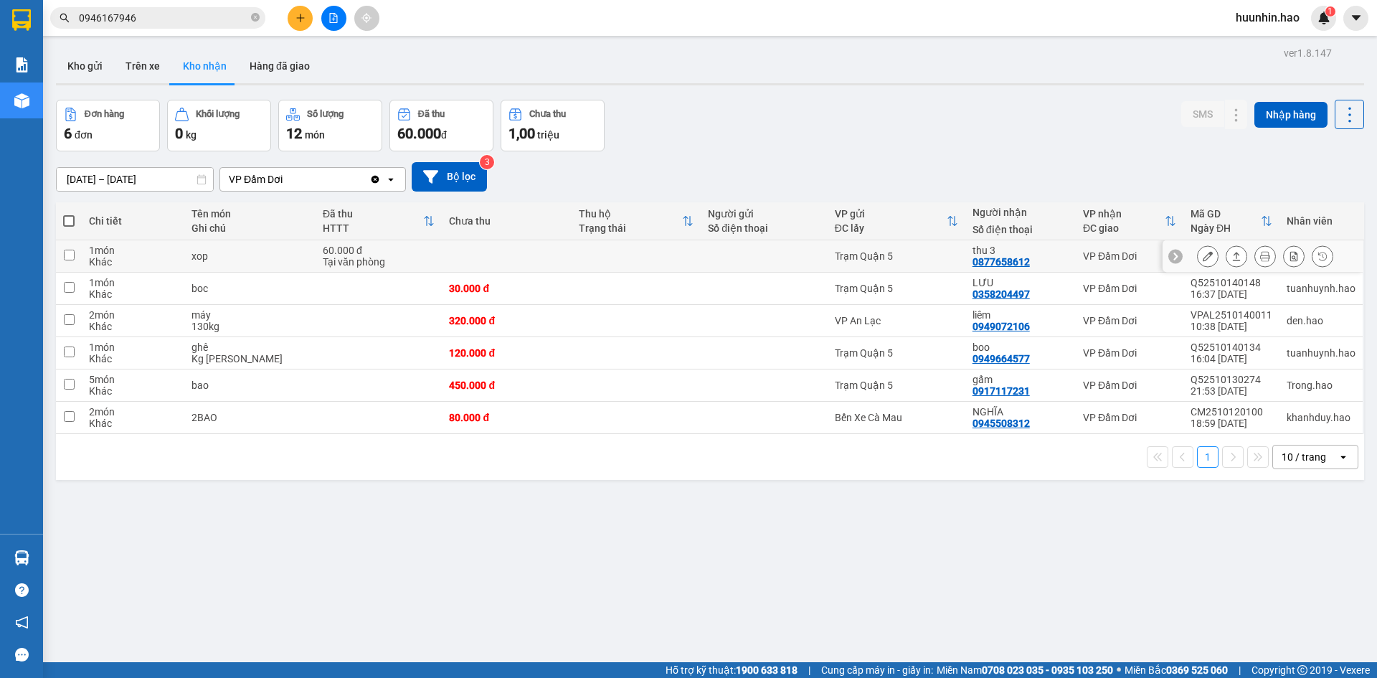
click at [1232, 255] on icon at bounding box center [1237, 256] width 10 height 10
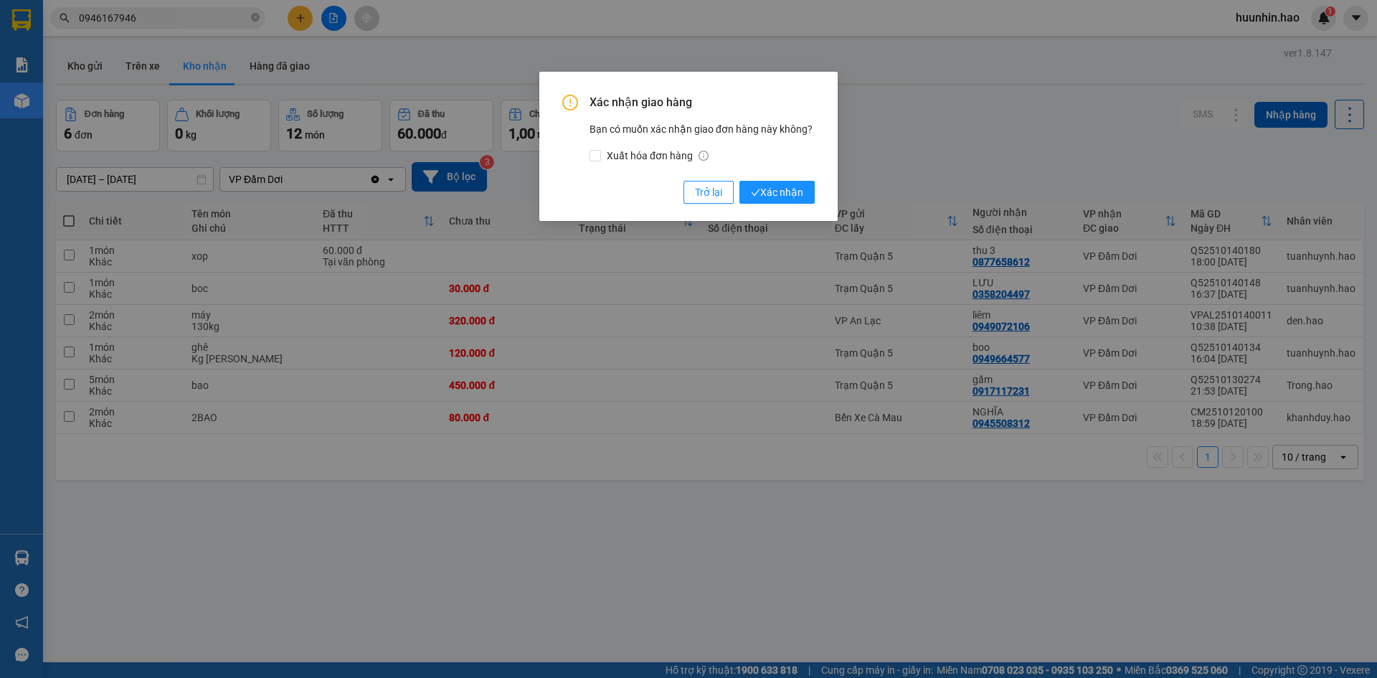
drag, startPoint x: 795, startPoint y: 195, endPoint x: 794, endPoint y: 229, distance: 33.7
click at [799, 193] on span "Xác nhận" at bounding box center [777, 192] width 52 height 16
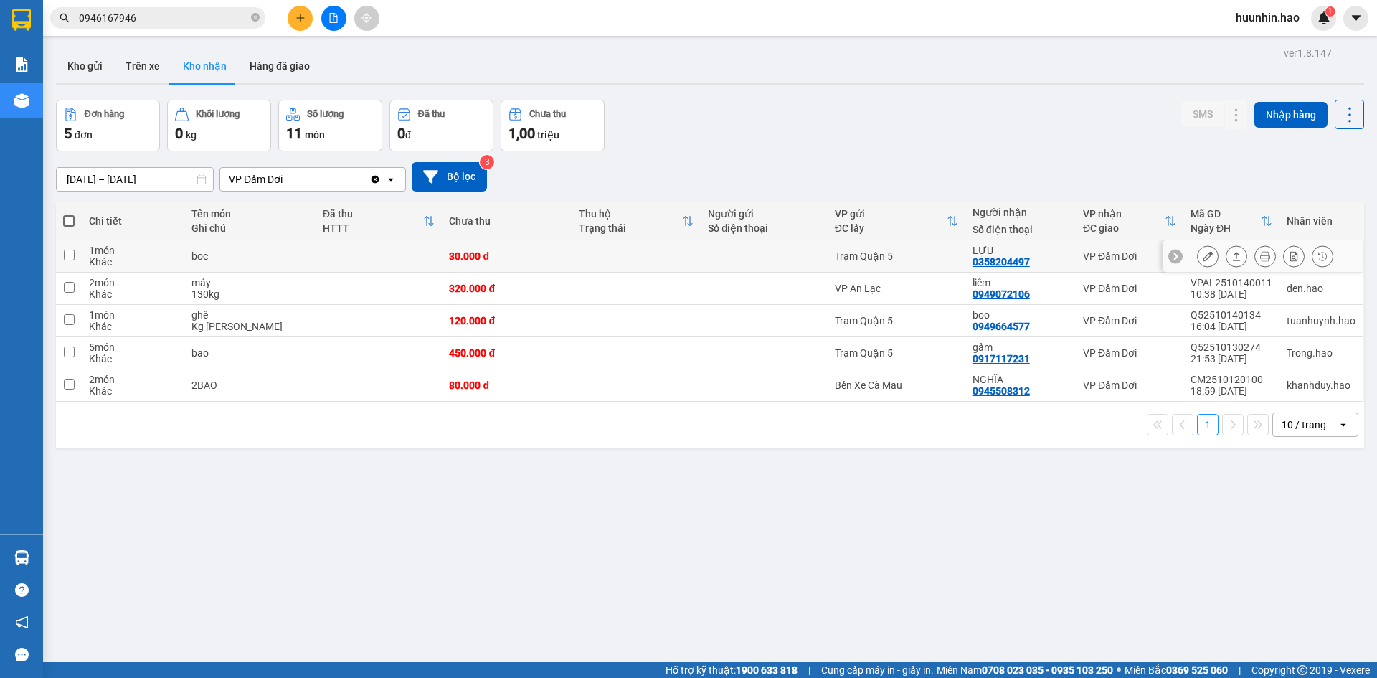
click at [1232, 255] on icon at bounding box center [1237, 256] width 10 height 10
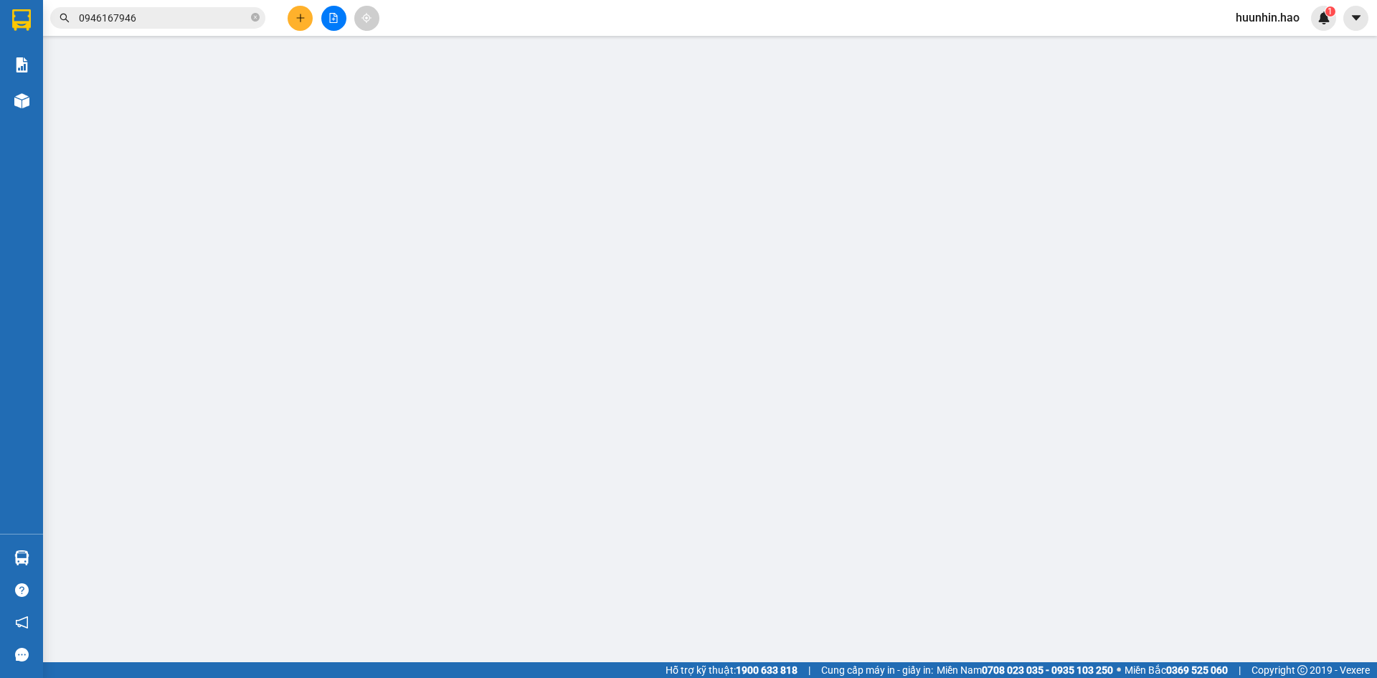
type input "0358204497"
type input "LƯU"
type input "30.000"
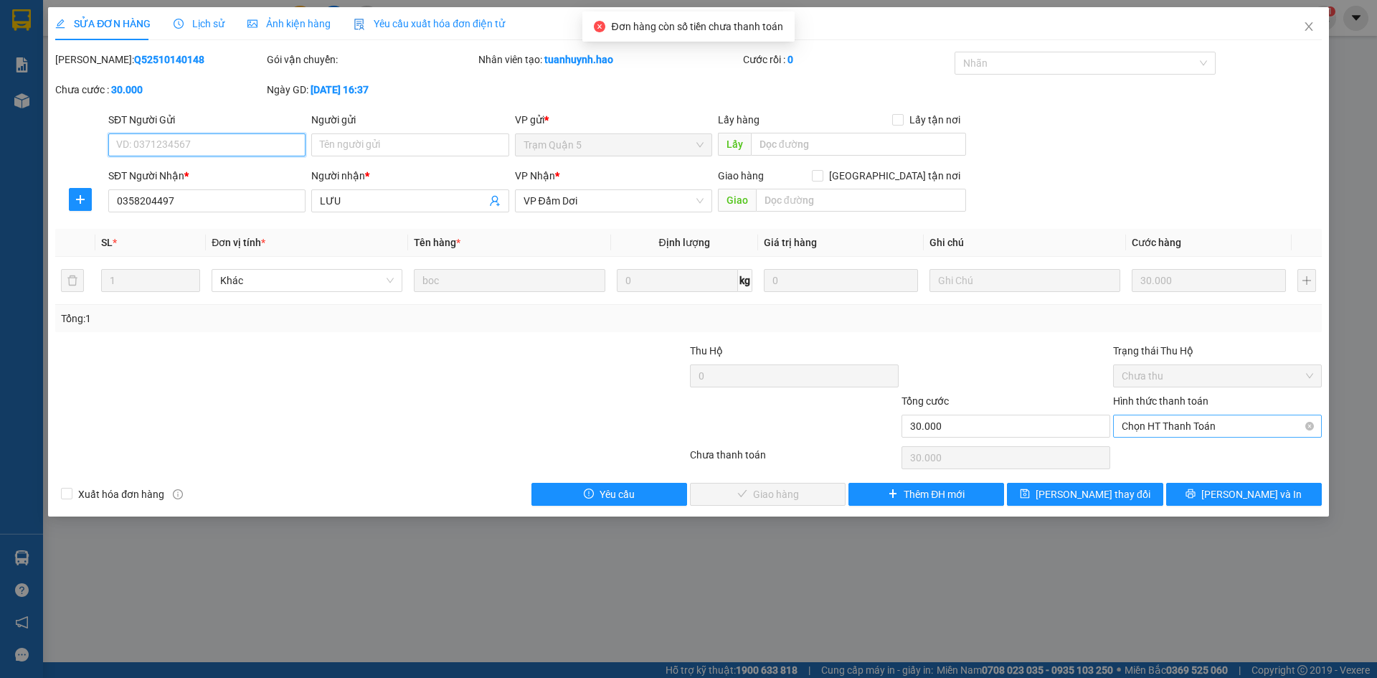
click at [1250, 428] on span "Chọn HT Thanh Toán" at bounding box center [1218, 426] width 192 height 22
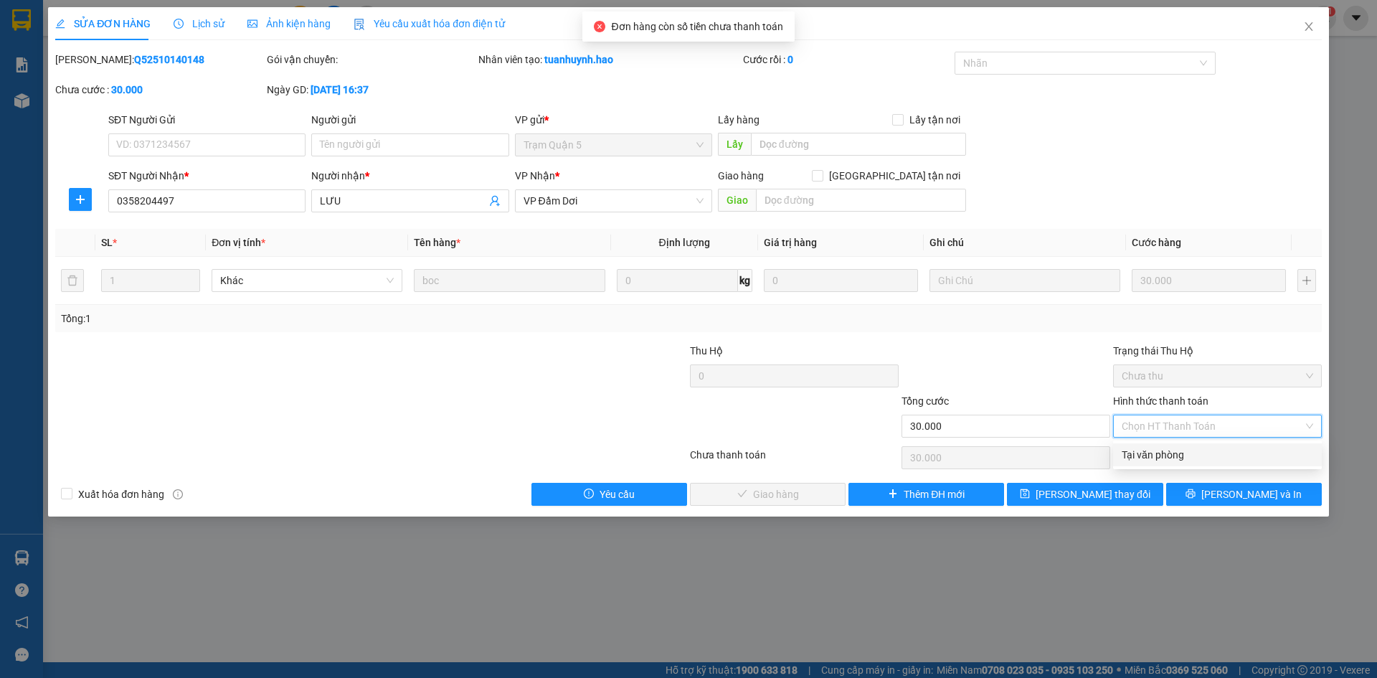
drag, startPoint x: 1199, startPoint y: 459, endPoint x: 1191, endPoint y: 458, distance: 8.0
click at [1199, 458] on div "Tại văn phòng" at bounding box center [1218, 455] width 192 height 16
type input "0"
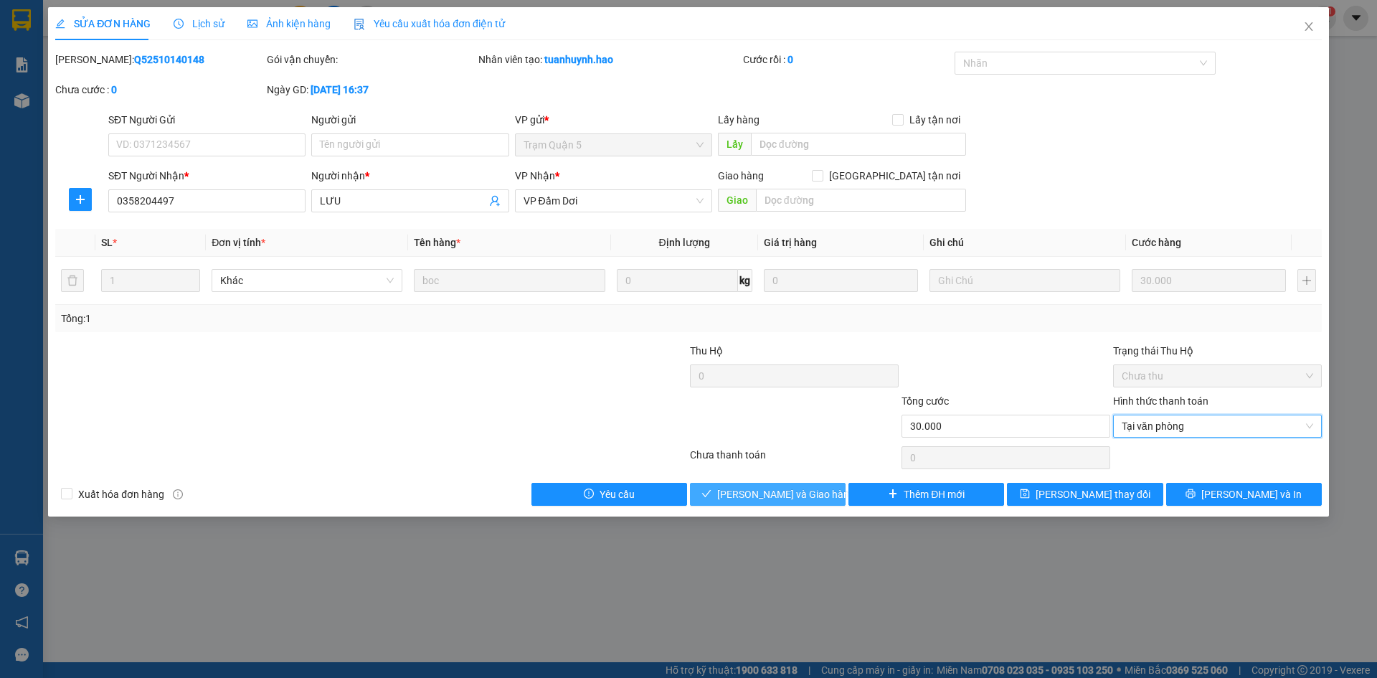
click at [790, 501] on button "[PERSON_NAME] và Giao hàng" at bounding box center [768, 494] width 156 height 23
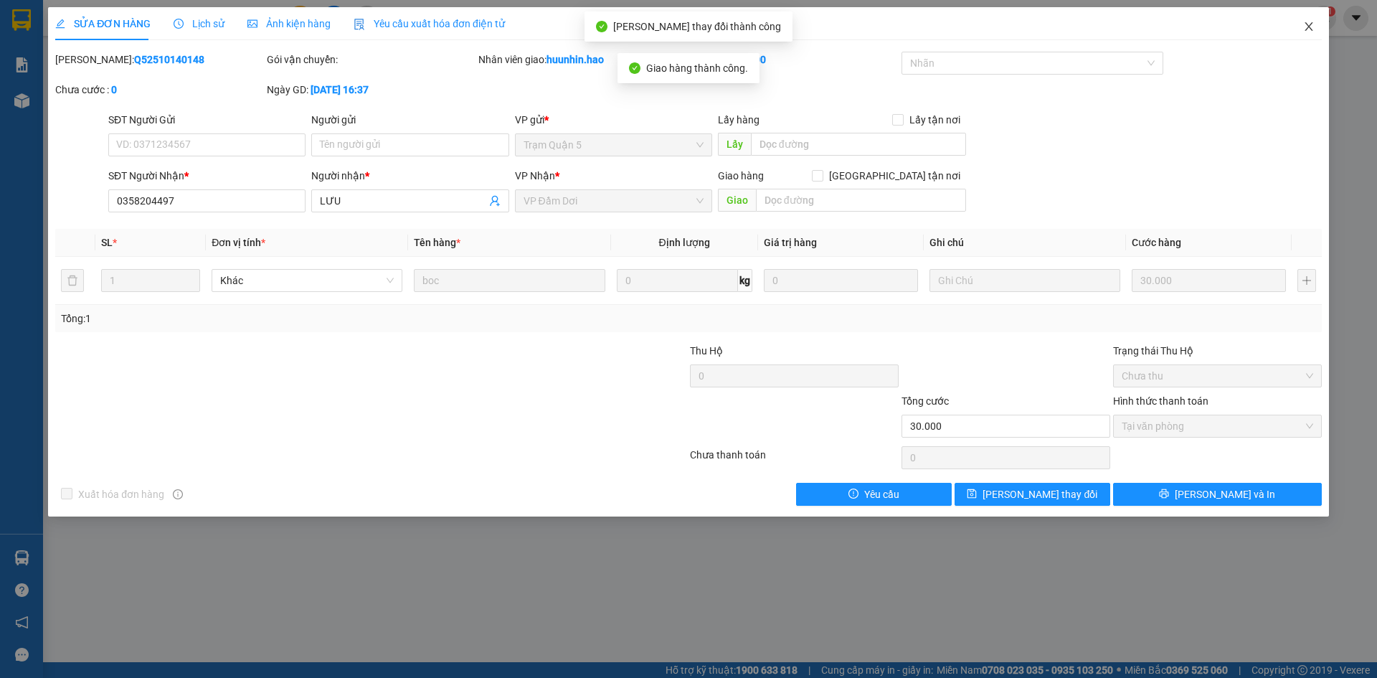
click at [1308, 28] on icon "close" at bounding box center [1308, 26] width 11 height 11
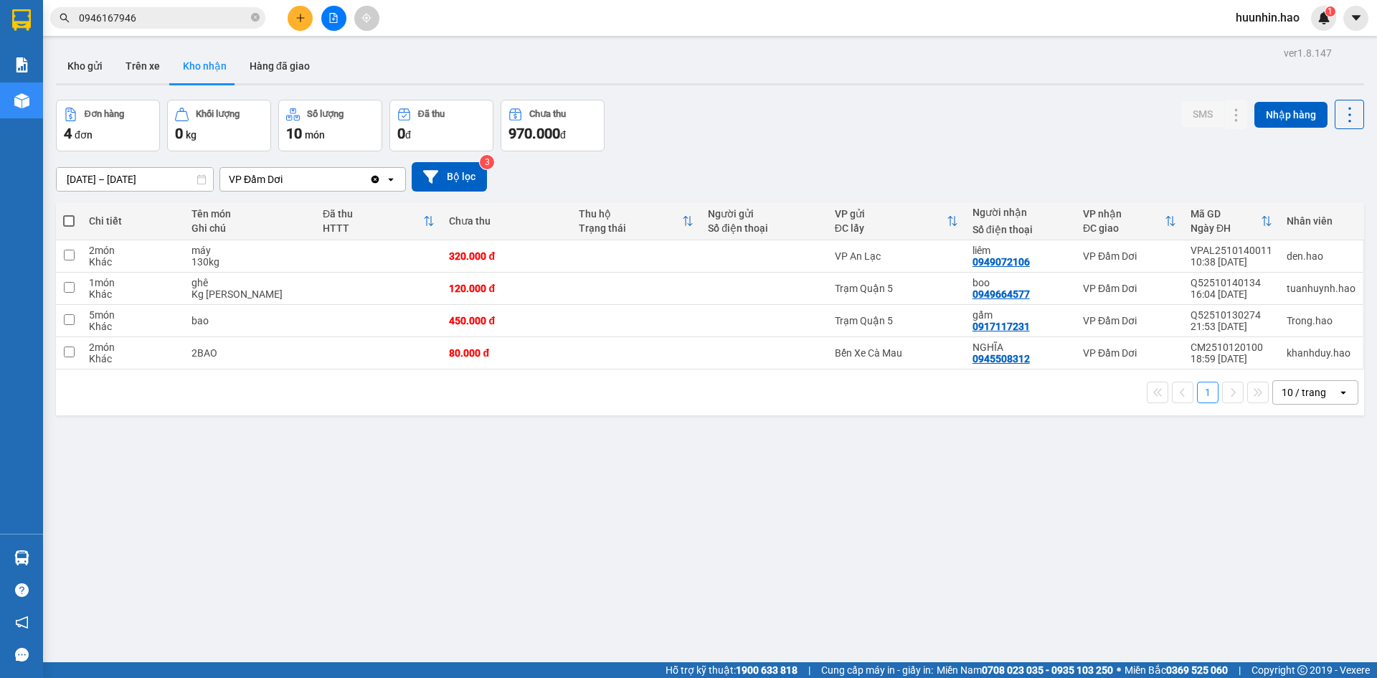
click at [123, 180] on input "[DATE] – [DATE]" at bounding box center [135, 179] width 156 height 23
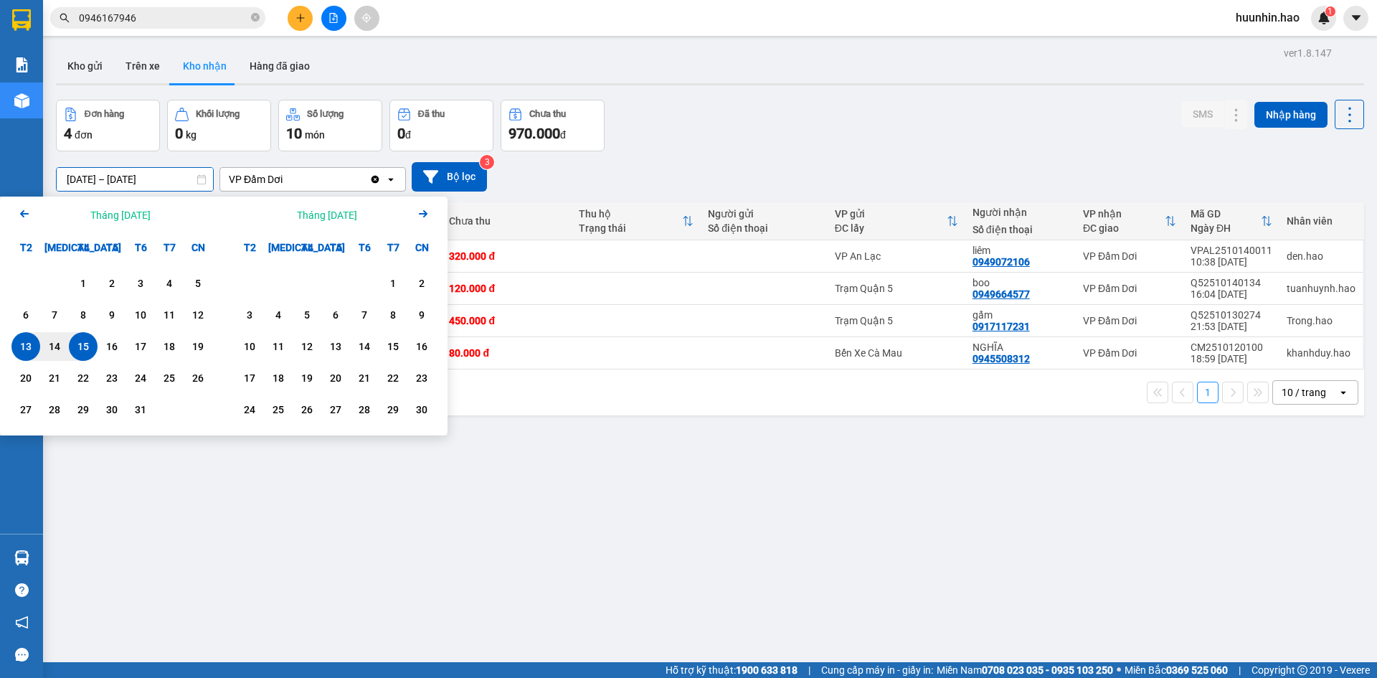
click at [27, 209] on icon "Arrow Left" at bounding box center [24, 213] width 17 height 17
click at [39, 277] on div "1" at bounding box center [25, 283] width 29 height 29
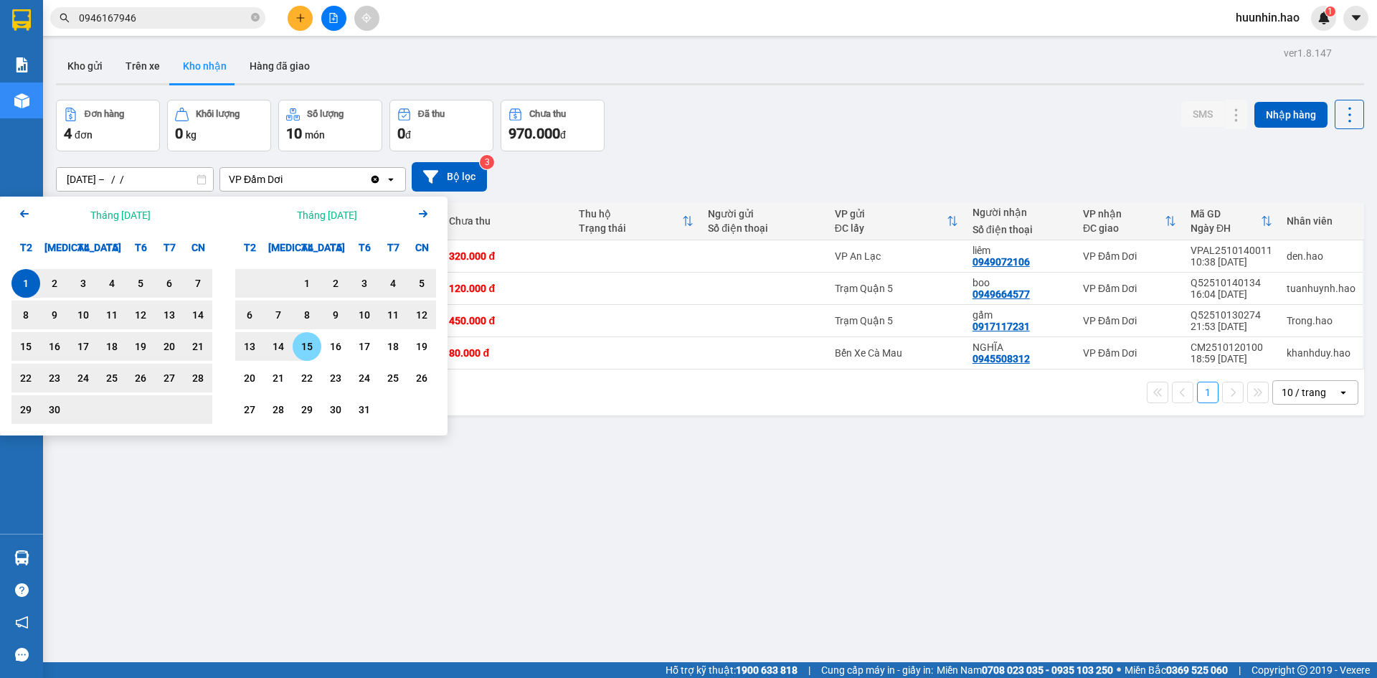
drag, startPoint x: 318, startPoint y: 346, endPoint x: 330, endPoint y: 350, distance: 12.7
click at [319, 346] on div "15" at bounding box center [307, 346] width 29 height 29
type input "[DATE] – [DATE]"
